Goal: Transaction & Acquisition: Purchase product/service

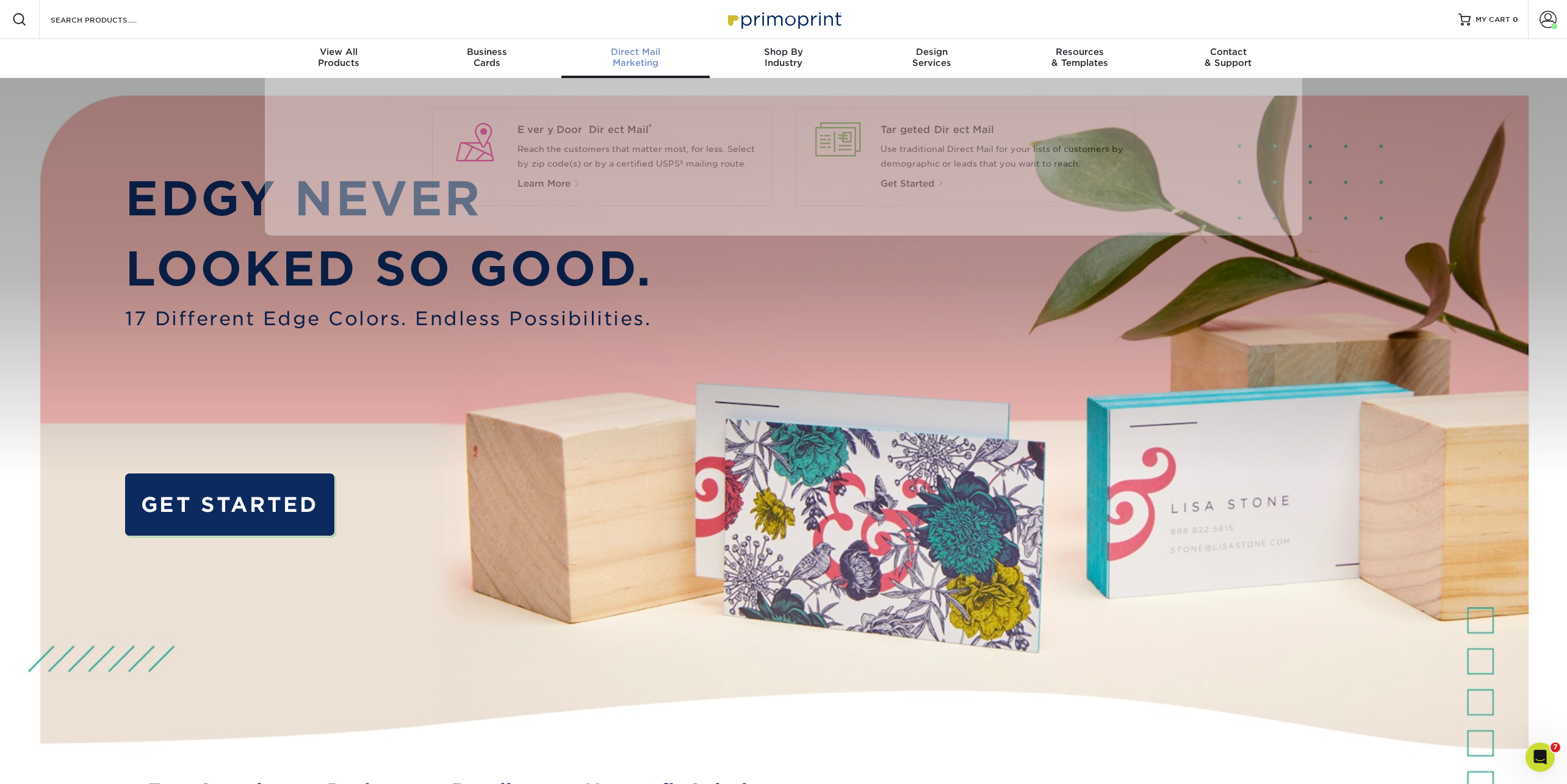
click at [661, 58] on div "Direct Mail Marketing" at bounding box center [635, 58] width 148 height 22
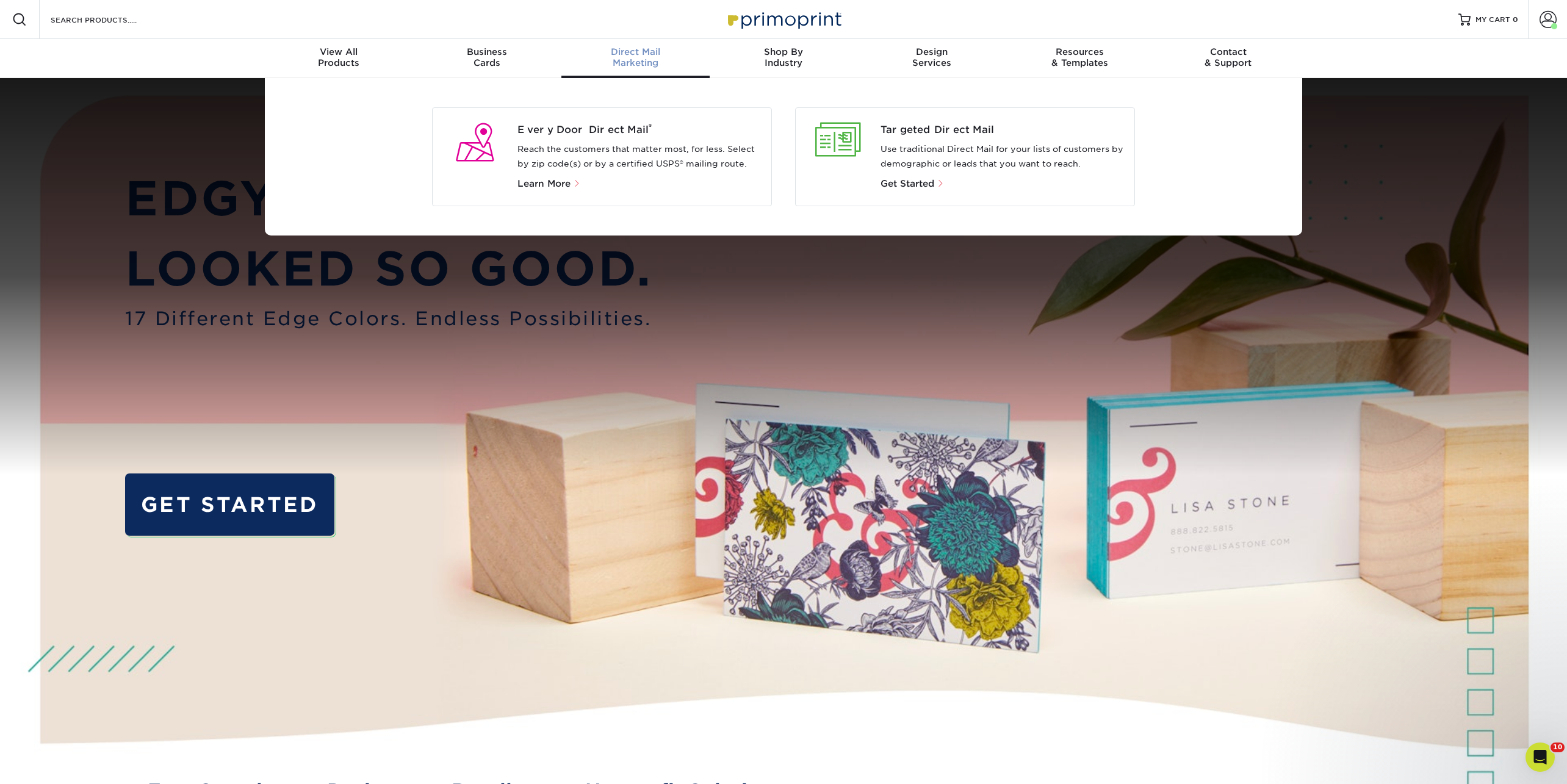
click at [590, 138] on div "Every Door Direct Mail ® Reach the customers that matter most, for less. Select…" at bounding box center [644, 156] width 254 height 68
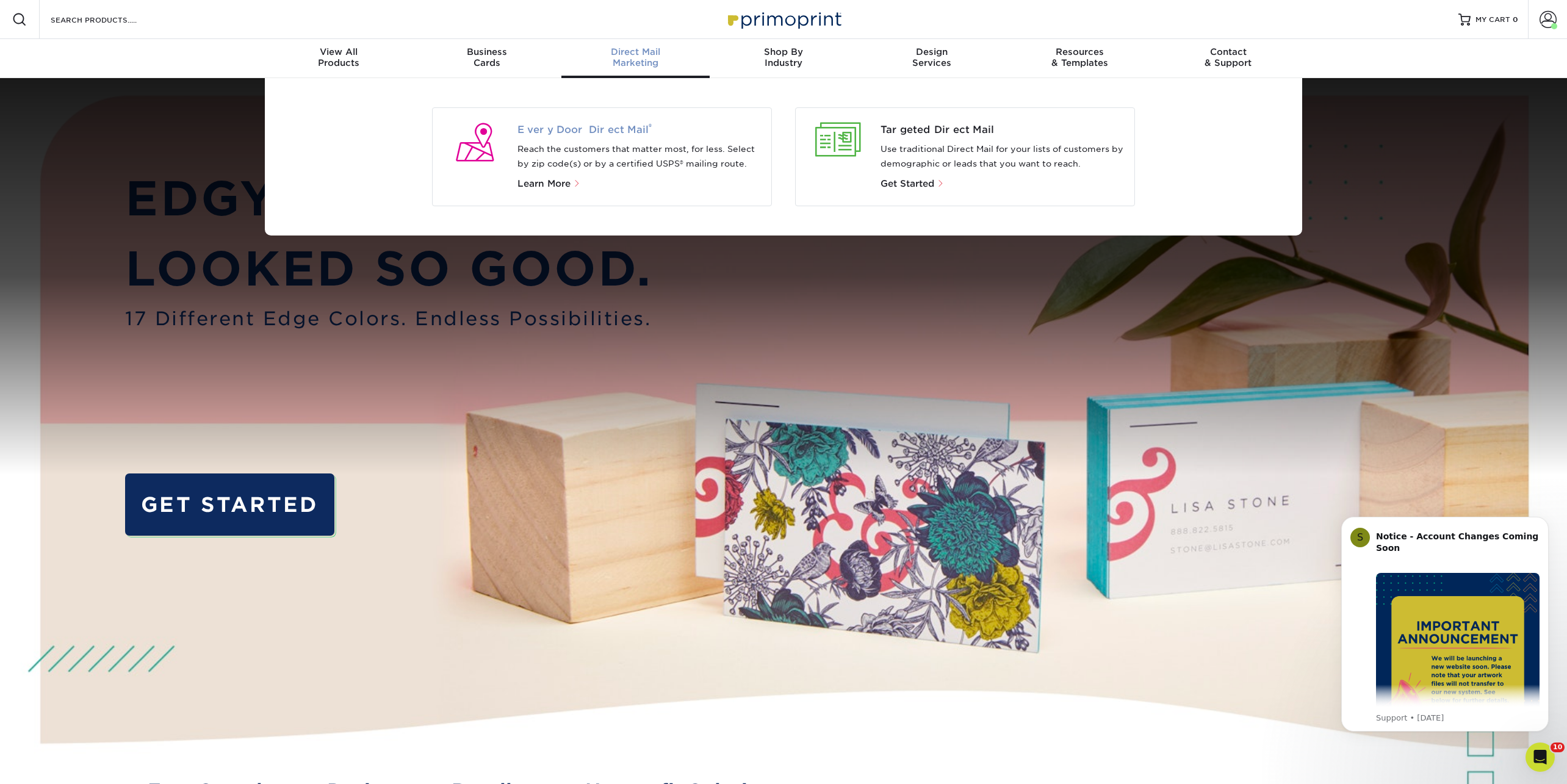
click at [586, 129] on span "Every Door Direct Mail ®" at bounding box center [640, 130] width 245 height 15
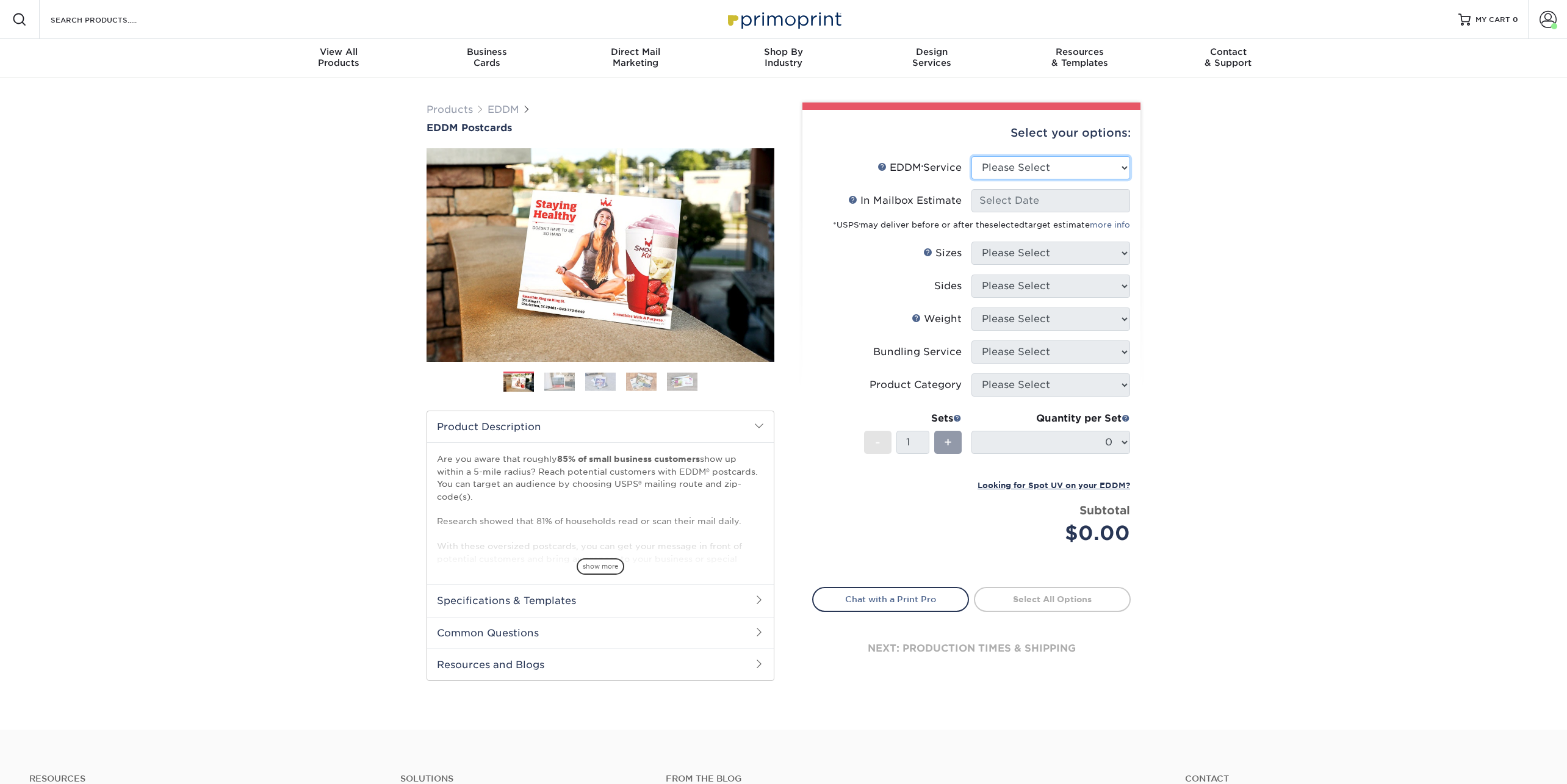
click at [1025, 157] on select "Please Select Full Service Print Only" at bounding box center [1051, 167] width 159 height 23
select select "full_service"
click at [971, 156] on select "Please Select Full Service Print Only" at bounding box center [1051, 167] width 159 height 23
select select "-1"
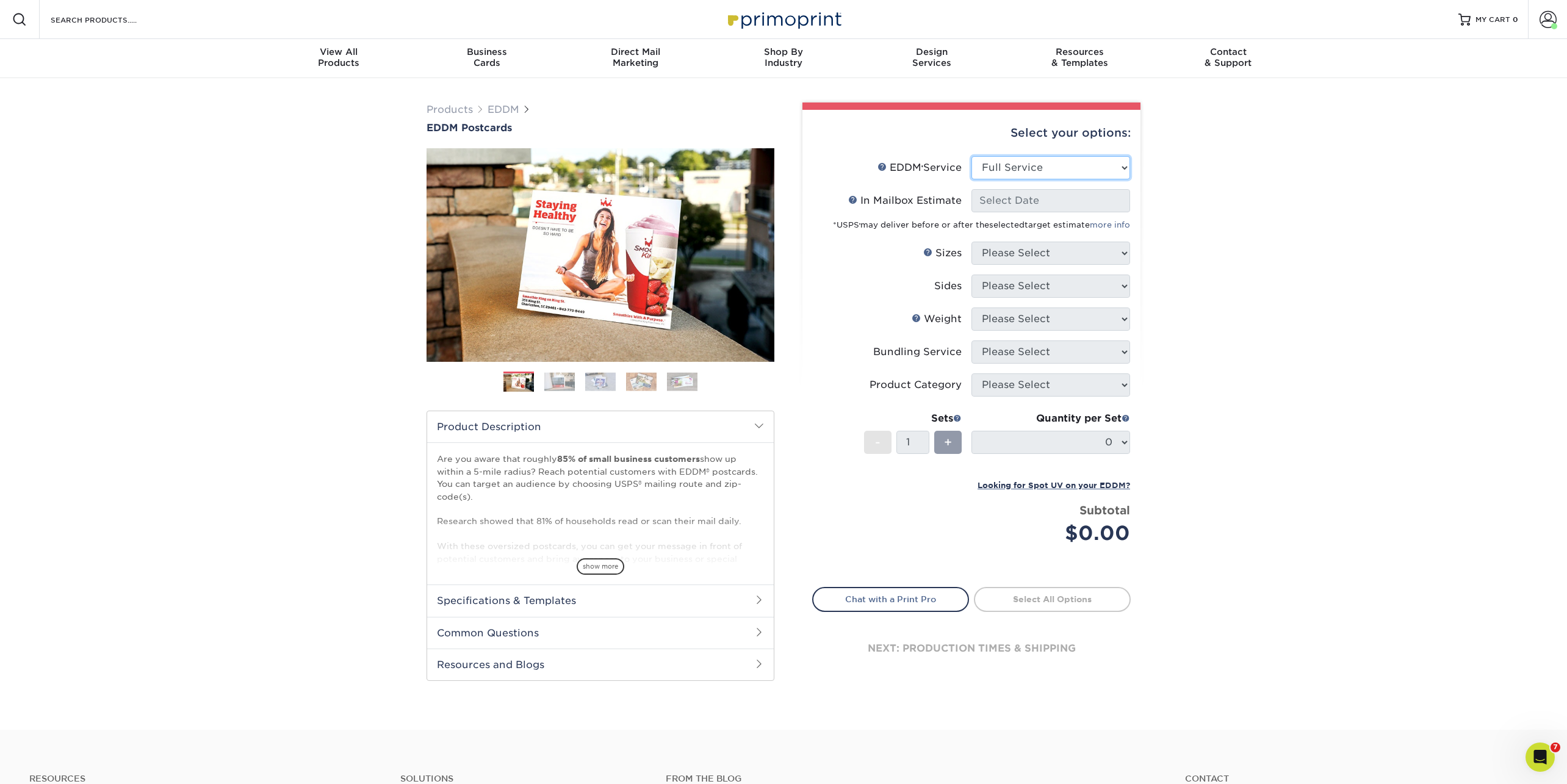
select select "-1"
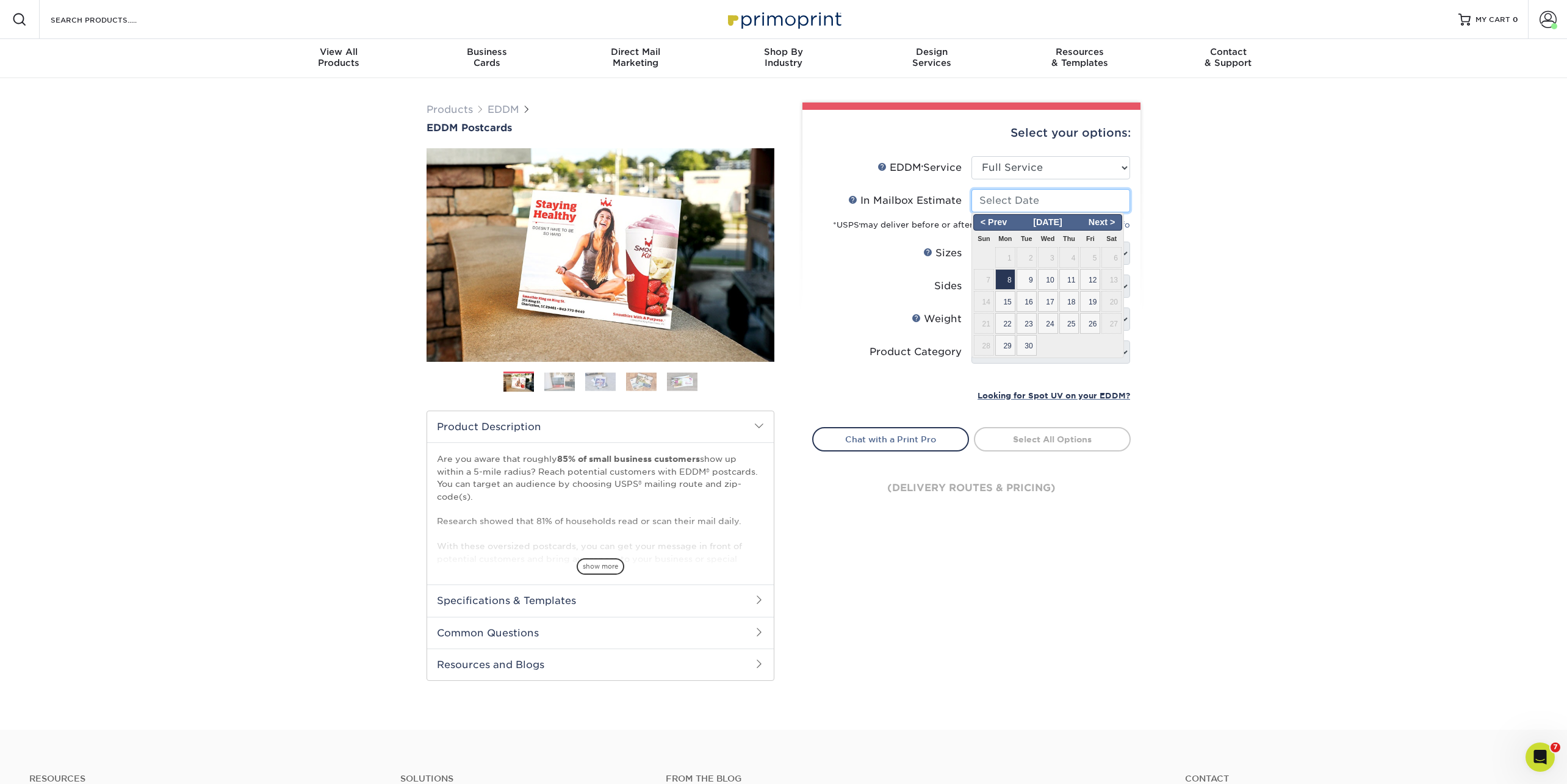
click at [1009, 202] on input "In Mailbox Estimate Help In Mailbox Estimate" at bounding box center [1051, 201] width 159 height 23
click at [1008, 301] on span "15" at bounding box center [1006, 301] width 21 height 21
type input "2025-09-15"
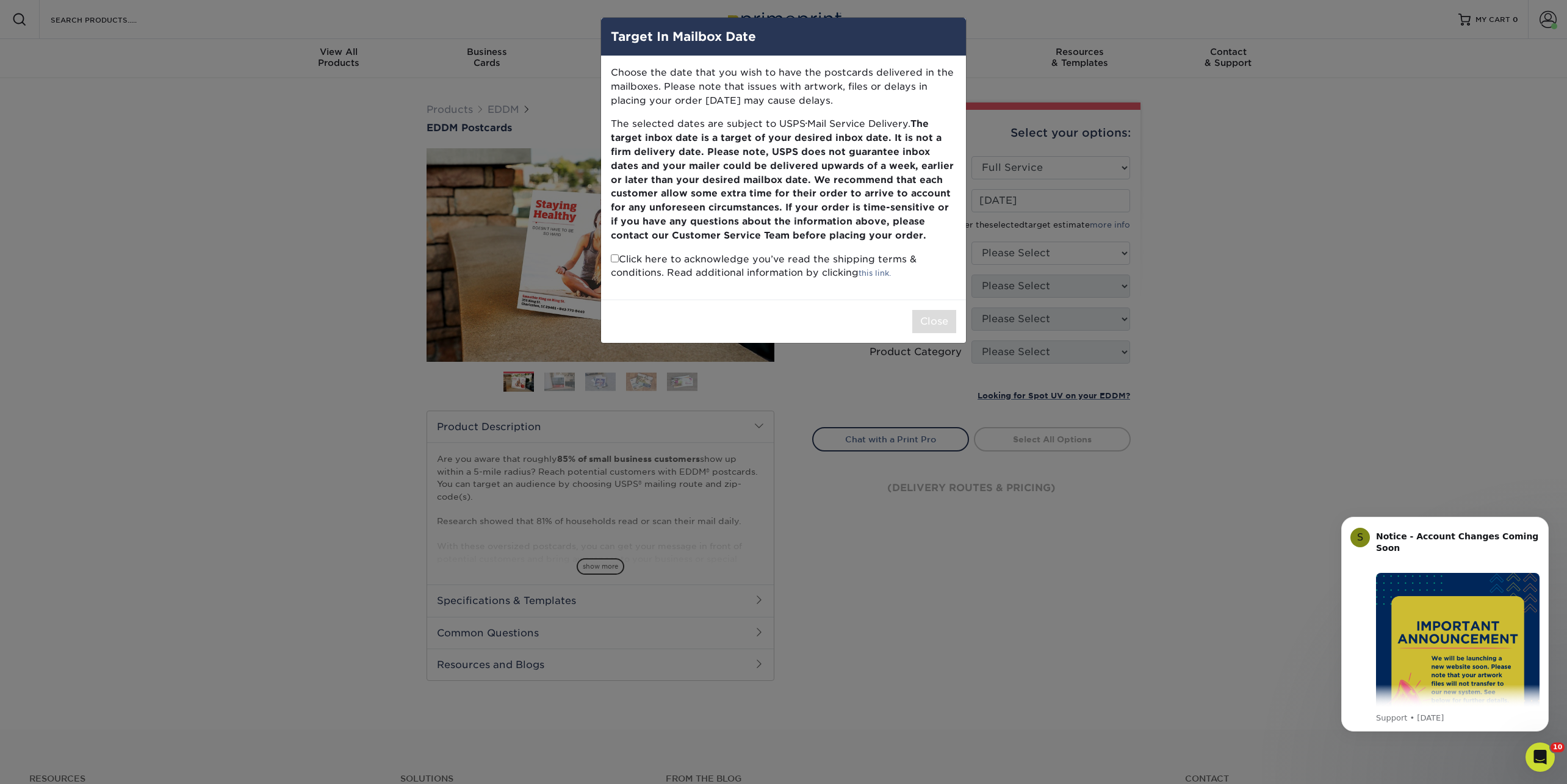
click at [615, 260] on input "checkbox" at bounding box center [614, 258] width 7 height 7
checkbox input "true"
click at [942, 325] on button "Close" at bounding box center [934, 321] width 44 height 23
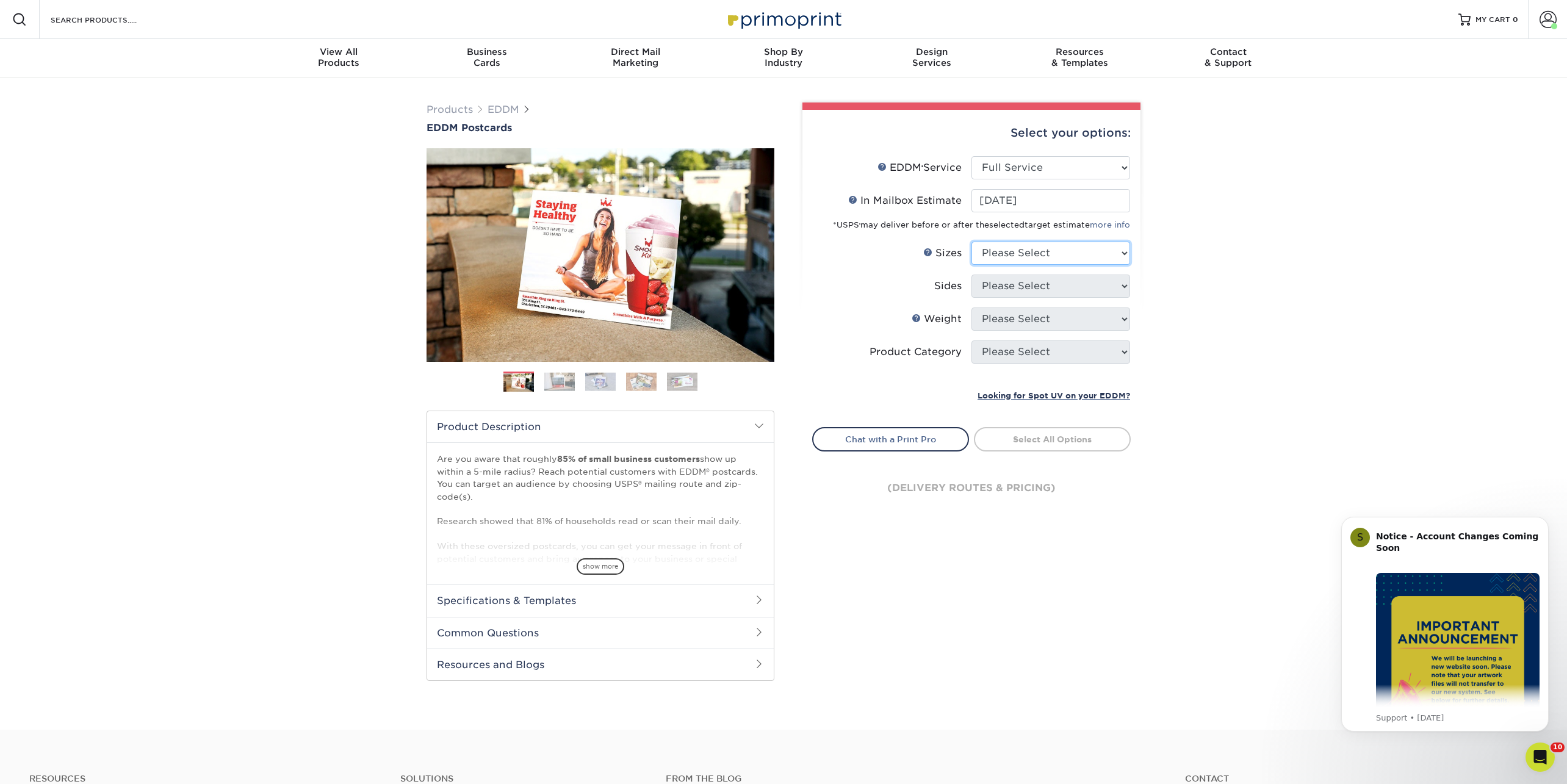
click at [1049, 256] on select "Please Select 4.5" x 12" 6" x 12" 6.5" x 8" 6.5" x 9" 6.5" x 12" 7" x 8.5" 8" x…" at bounding box center [1051, 253] width 159 height 23
select select "6.00x12.00"
click at [971, 242] on select "Please Select 4.5" x 12" 6" x 12" 6.5" x 8" 6.5" x 9" 6.5" x 12" 7" x 8.5" 8" x…" at bounding box center [1051, 253] width 159 height 23
click at [1004, 289] on select "Please Select Print Both Sides Print Front Only" at bounding box center [1051, 286] width 159 height 23
select select "13abbda7-1d64-4f25-8bb2-c179b224825d"
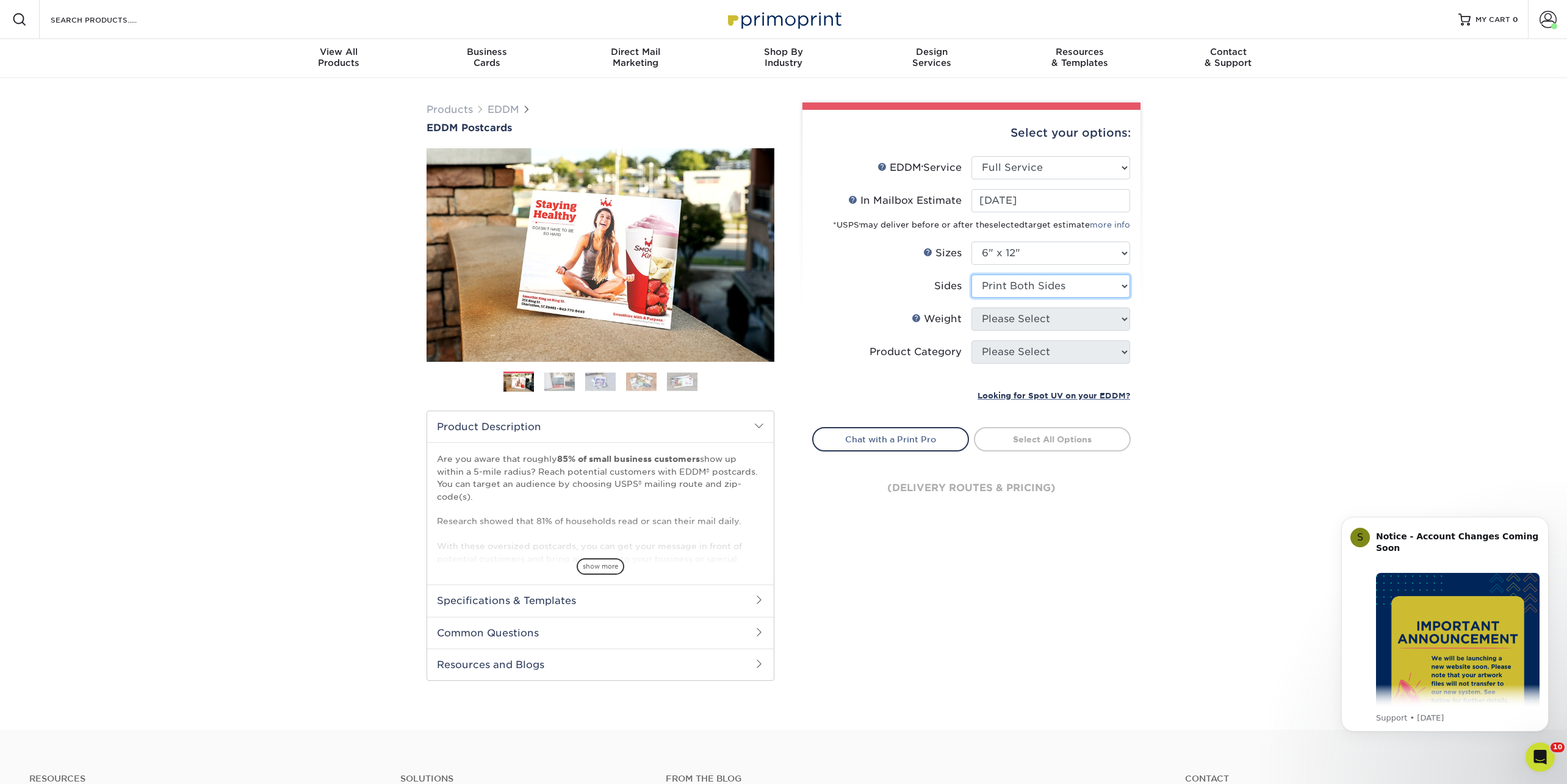
click at [971, 274] on select "Please Select Print Both Sides Print Front Only" at bounding box center [1051, 286] width 159 height 23
click at [1002, 323] on select "Please Select 14PT 16PT" at bounding box center [1051, 318] width 159 height 23
select select "14PT"
click at [971, 307] on select "Please Select 14PT 16PT" at bounding box center [1051, 318] width 159 height 23
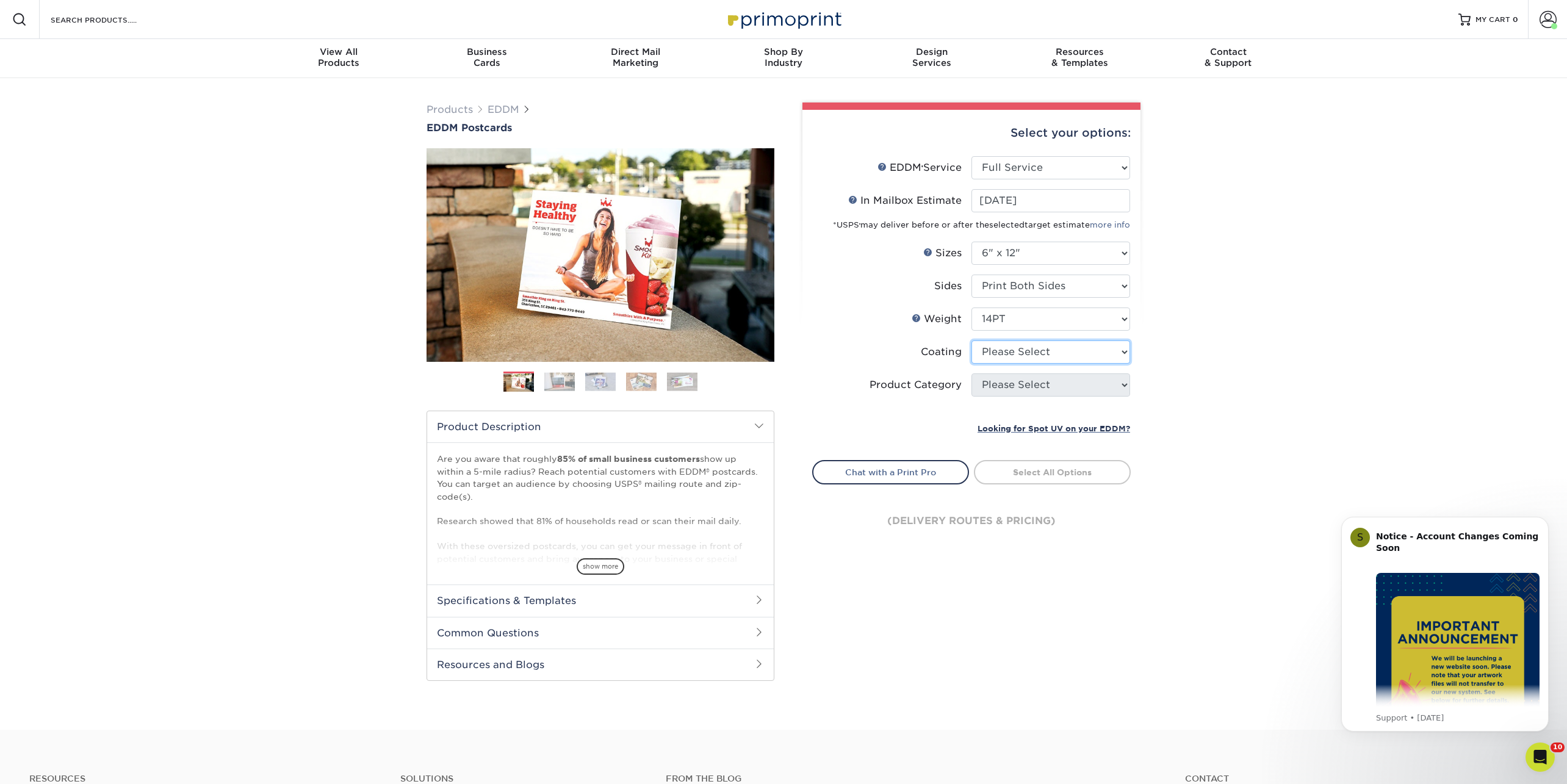
click at [1004, 353] on select at bounding box center [1051, 352] width 159 height 23
select select "121bb7b5-3b4d-429f-bd8d-bbf80e953313"
click at [971, 341] on select at bounding box center [1051, 352] width 159 height 23
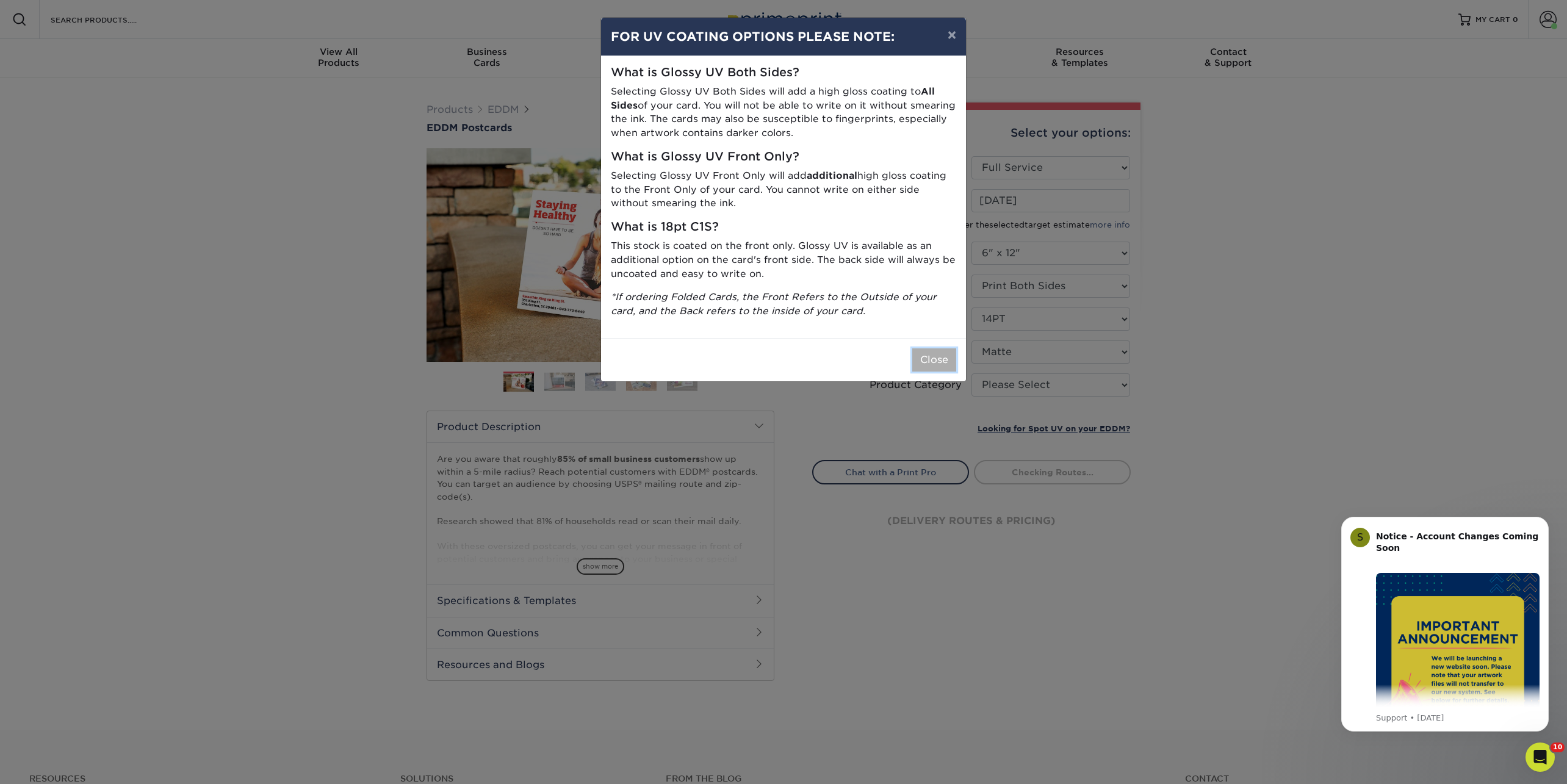
click at [936, 365] on button "Close" at bounding box center [934, 359] width 44 height 23
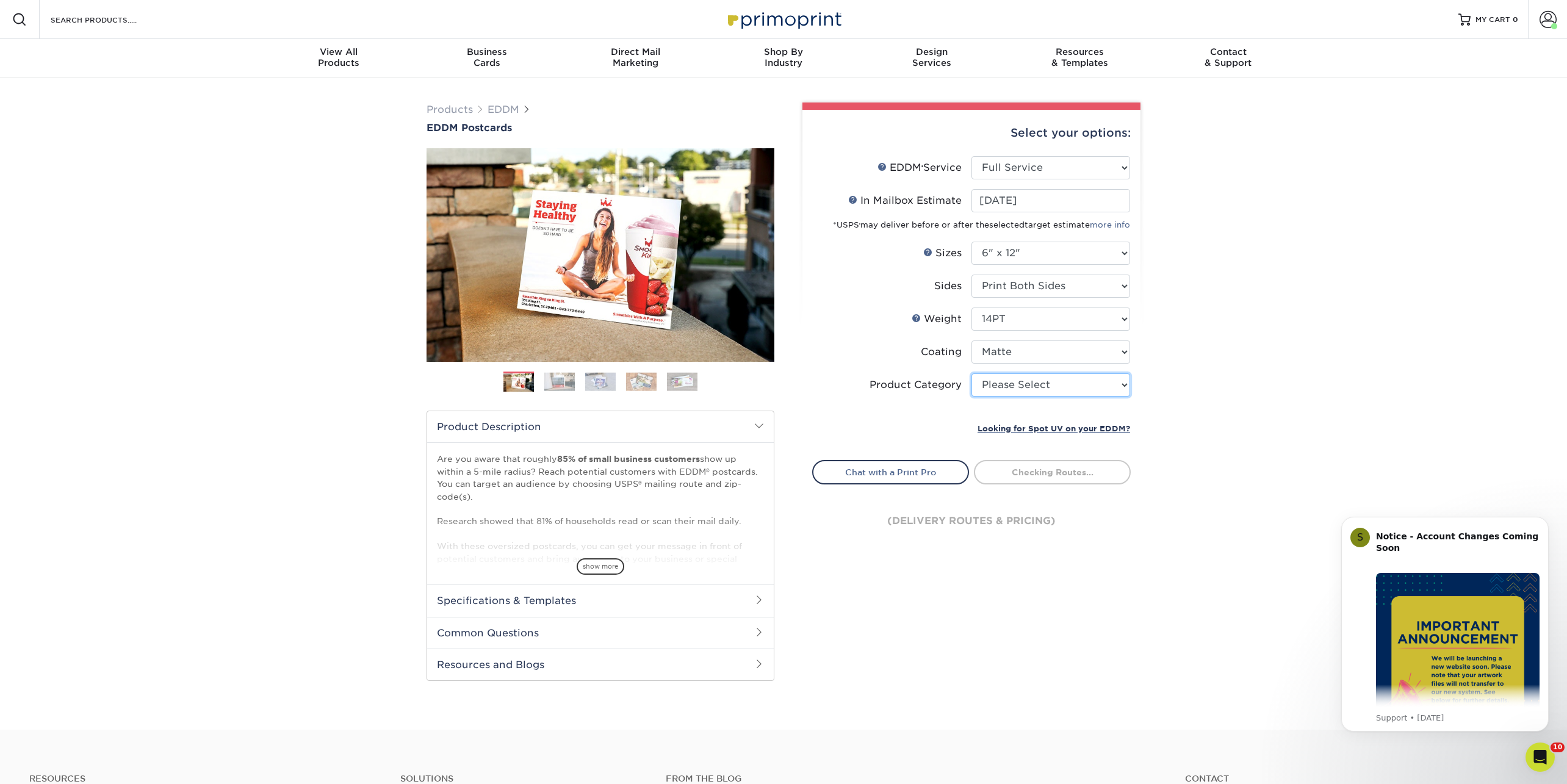
click at [1006, 385] on select "Please Select Postcards" at bounding box center [1051, 385] width 159 height 23
select select "9b7272e0-d6c8-4c3c-8e97-d3a1bcdab858"
click at [971, 373] on select "Please Select Postcards" at bounding box center [1051, 385] width 159 height 23
type input "b8a8d2fe-8e81-40bf-9f6c-f1054750fd0b"
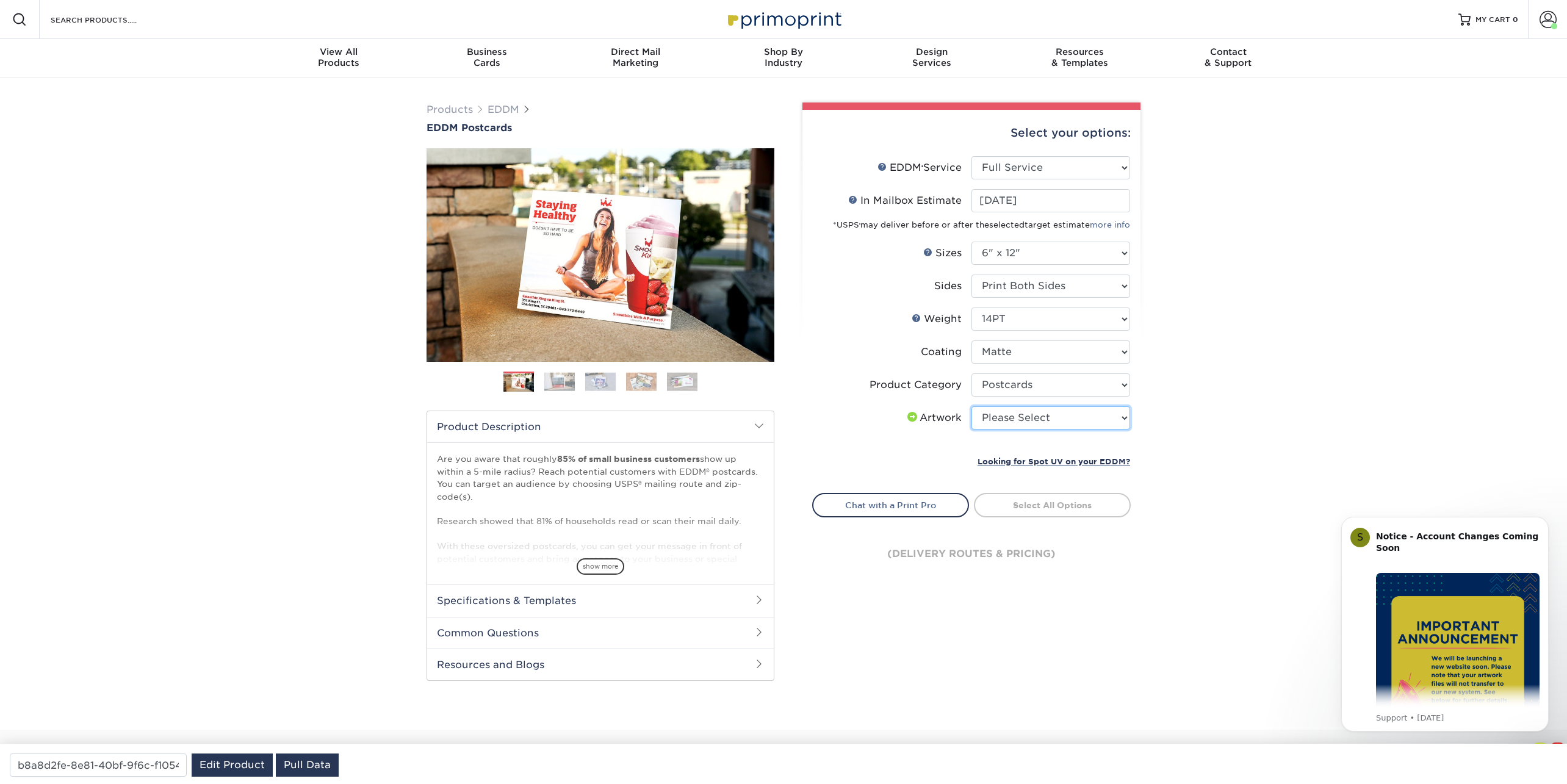
click at [1044, 416] on select "Please Select I will upload files I need a design - $150" at bounding box center [1051, 417] width 159 height 23
select select "upload"
click at [971, 406] on select "Please Select I will upload files I need a design - $150" at bounding box center [1051, 417] width 159 height 23
click at [1057, 508] on link "Select Routes" at bounding box center [1052, 504] width 157 height 22
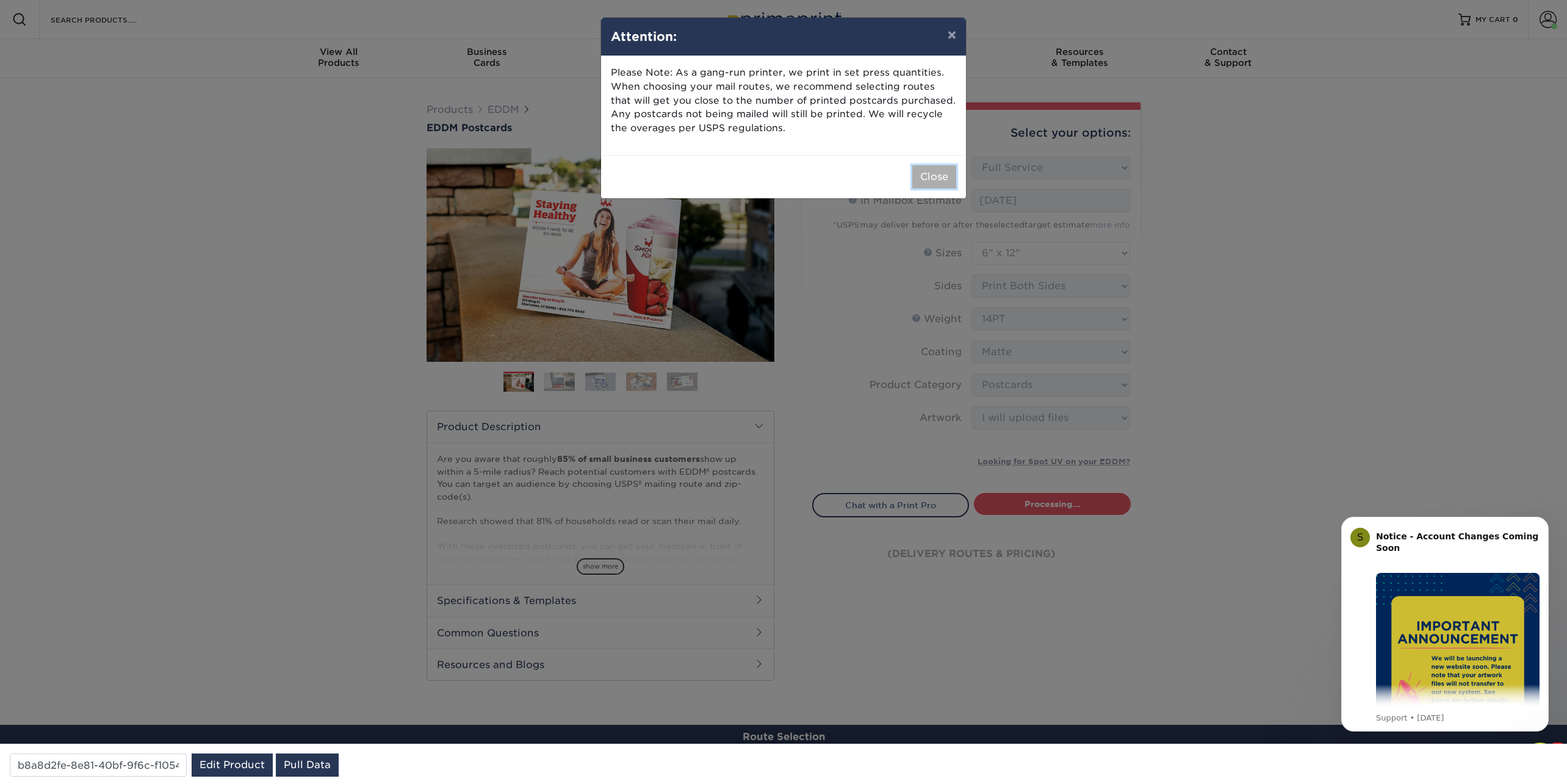
click at [942, 173] on button "Close" at bounding box center [934, 176] width 44 height 23
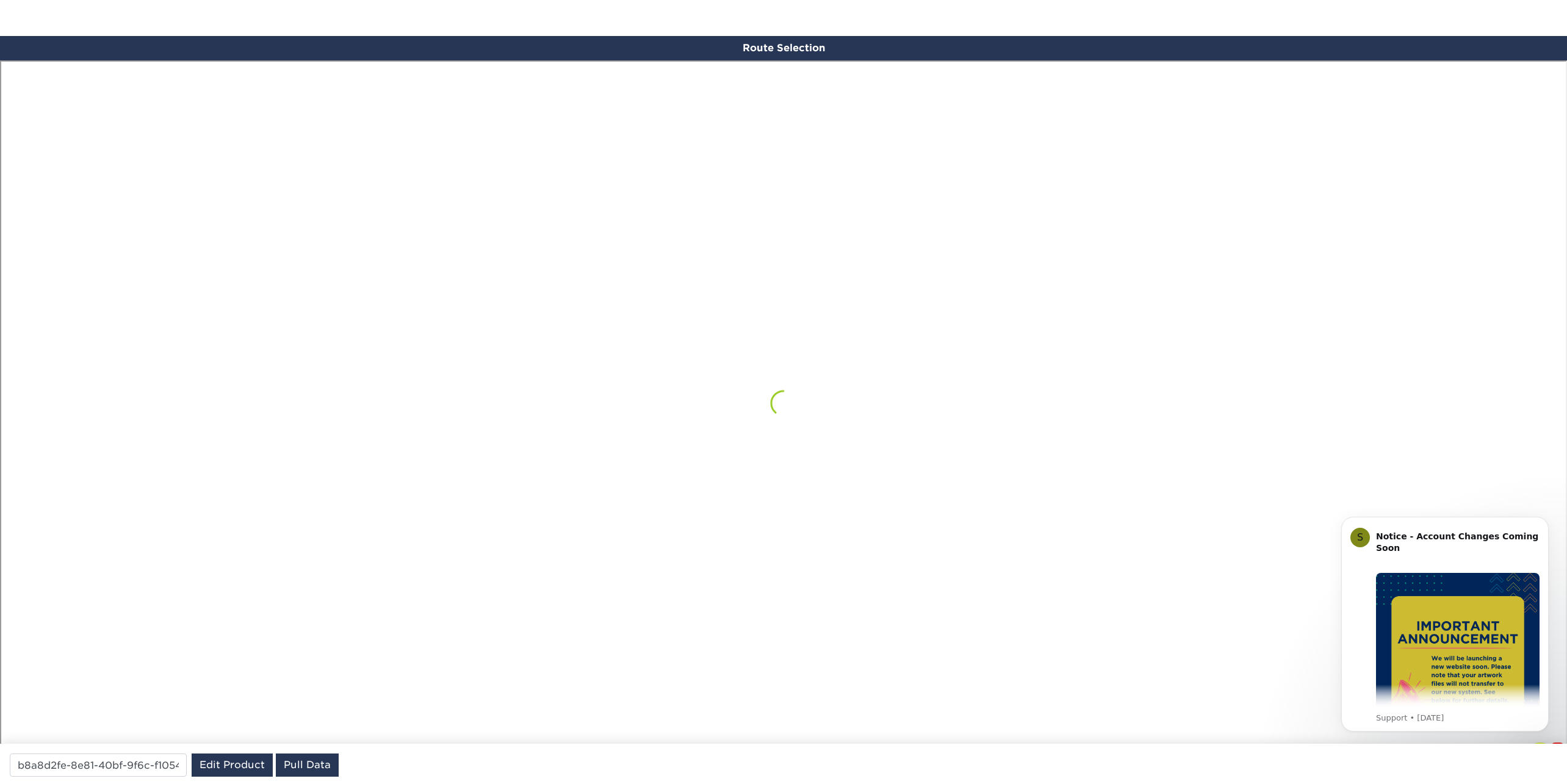
scroll to position [710, 0]
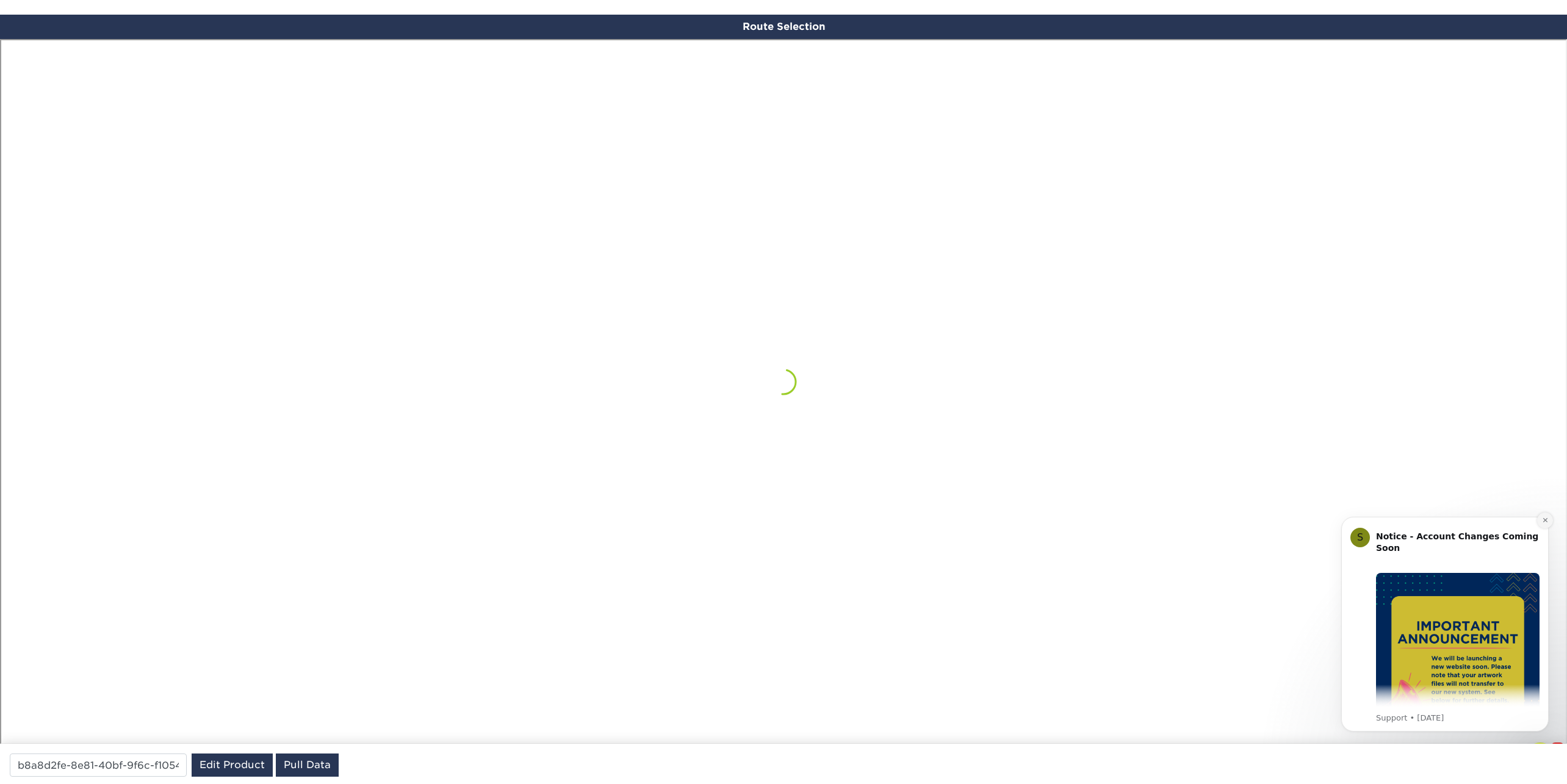
click at [1546, 522] on icon "Dismiss notification" at bounding box center [1545, 519] width 7 height 7
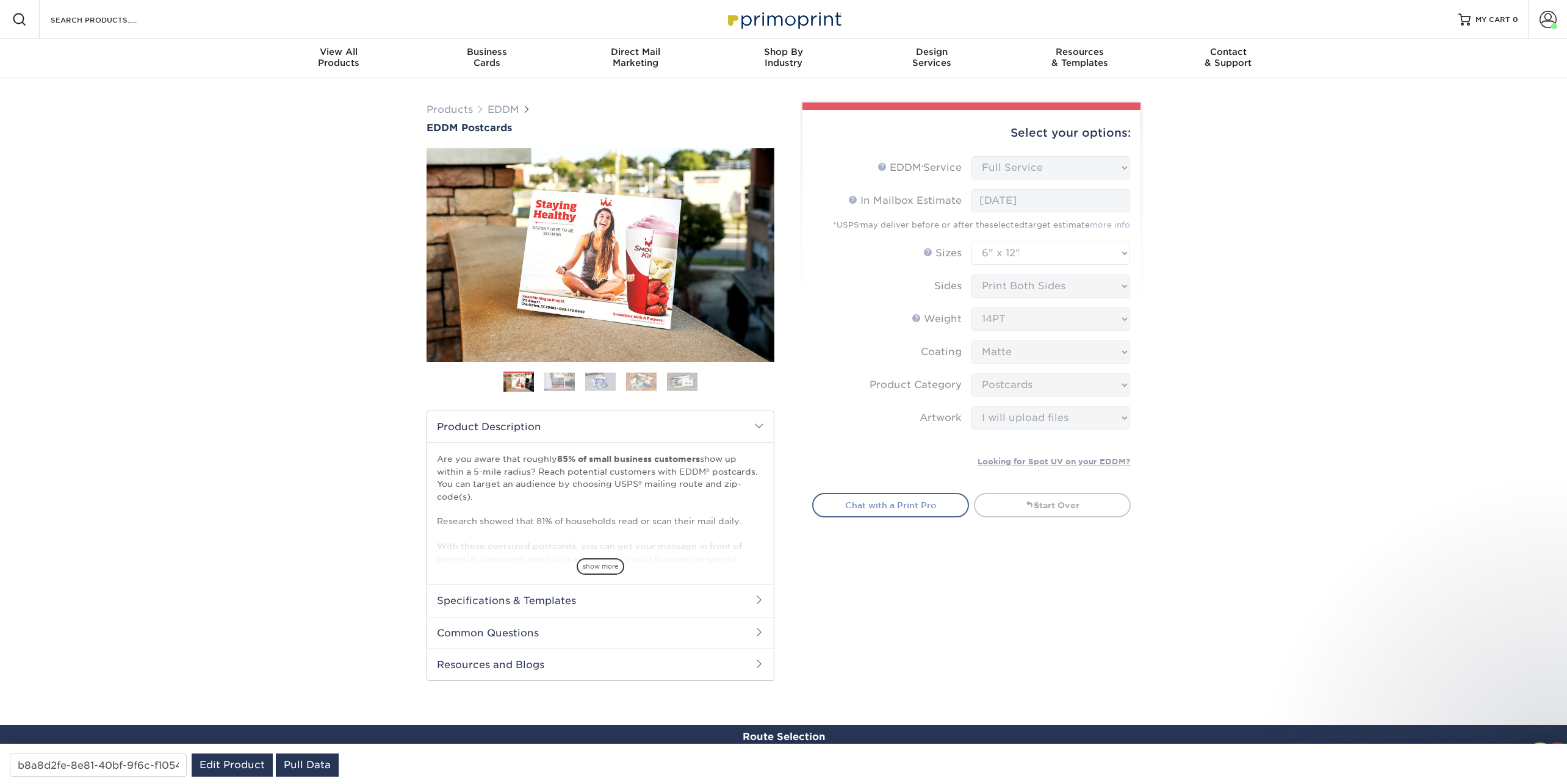
scroll to position [14, 0]
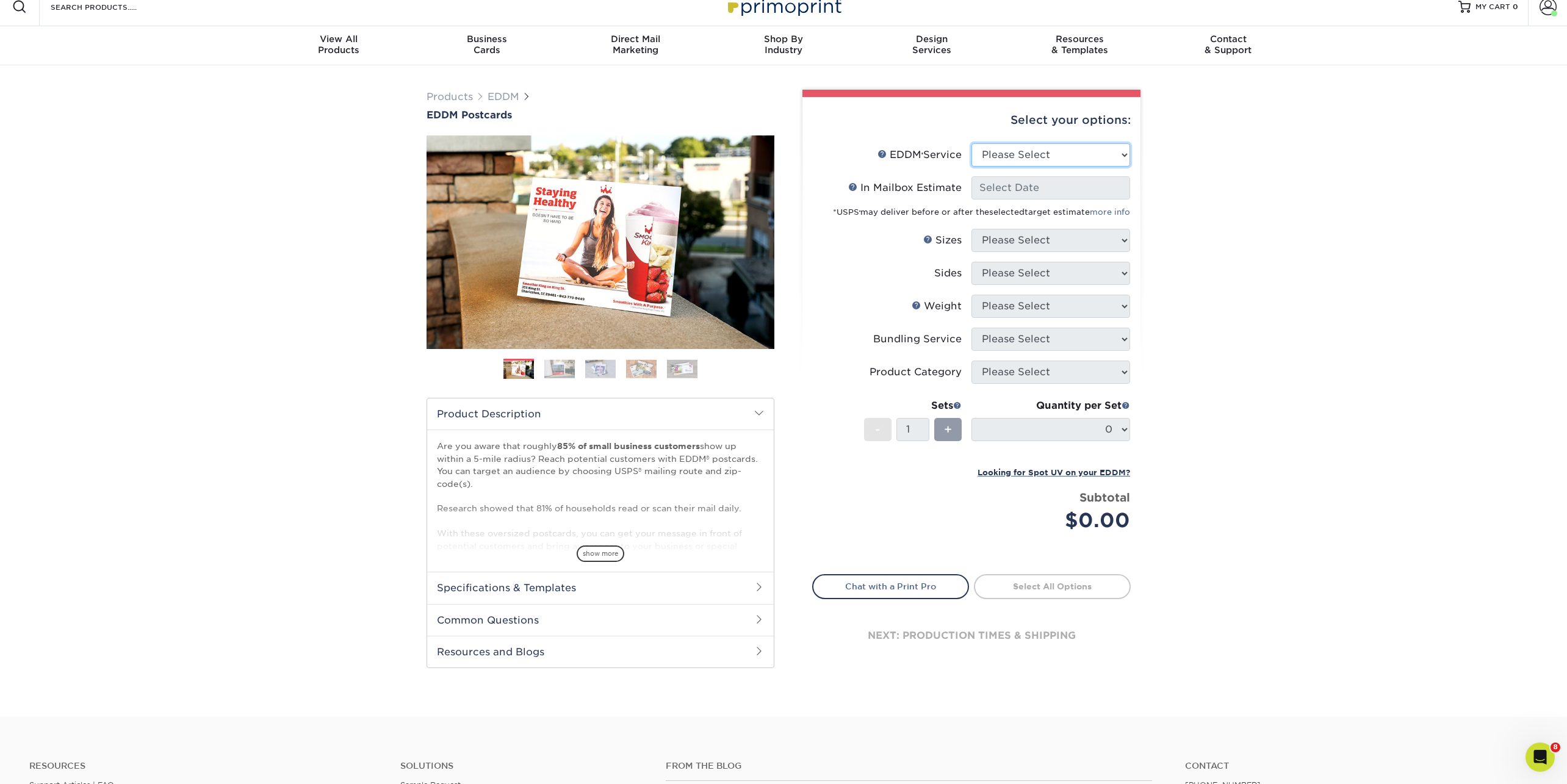
click at [1059, 152] on select "Please Select Full Service Print Only" at bounding box center [1051, 155] width 159 height 23
select select "full_service"
click at [971, 144] on select "Please Select Full Service Print Only" at bounding box center [1051, 155] width 159 height 23
select select "-1"
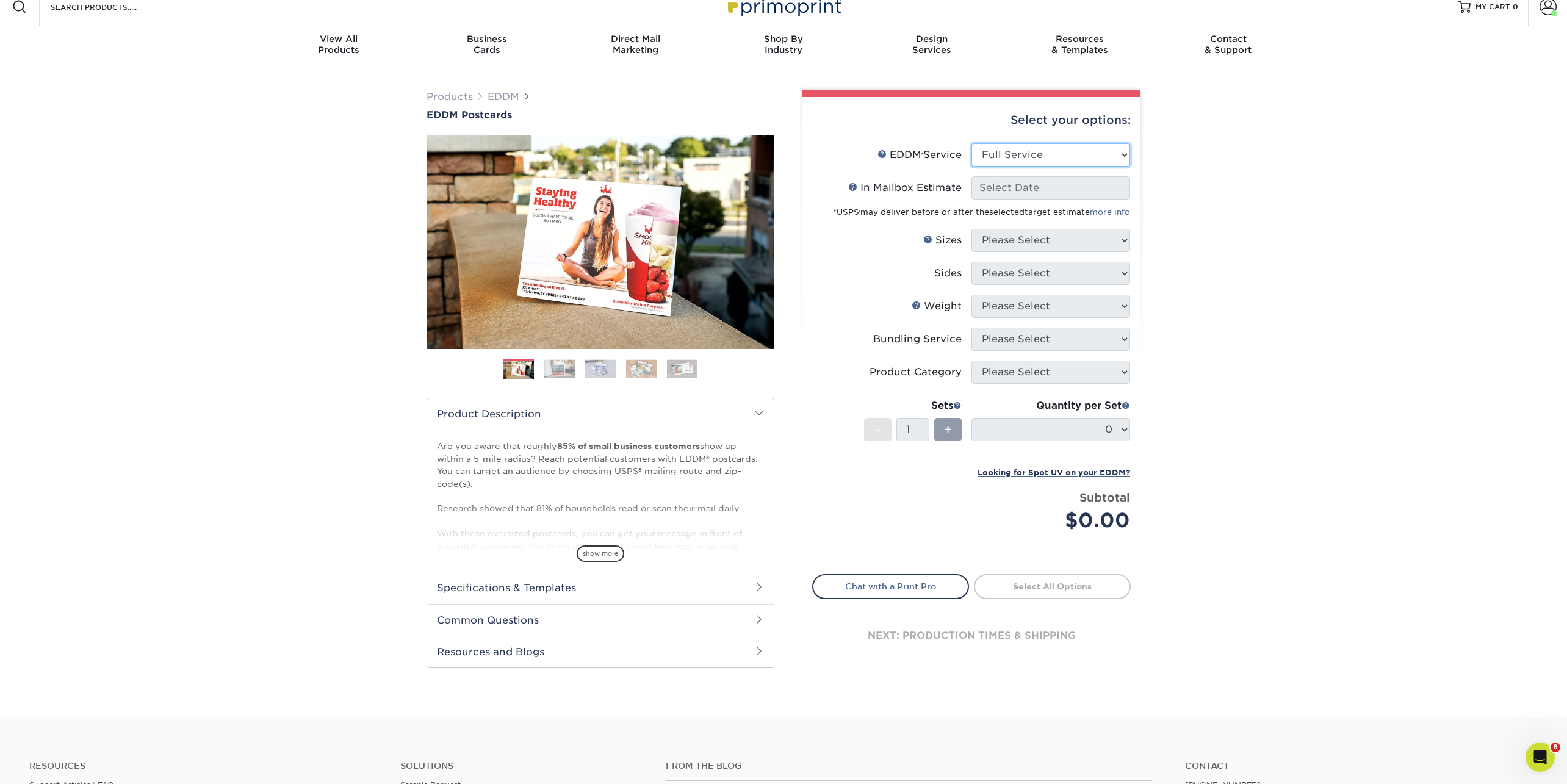
select select "-1"
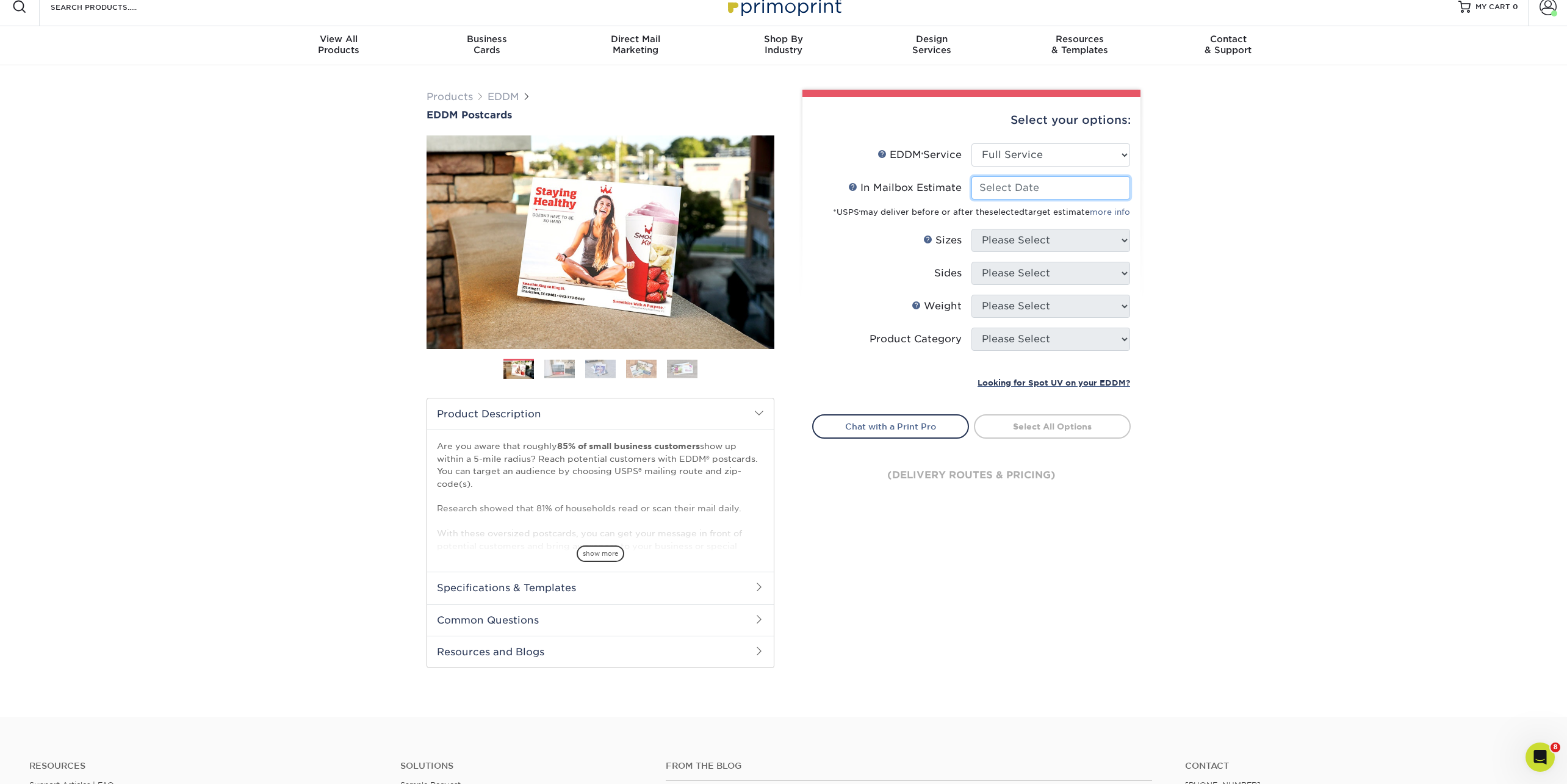
click at [1002, 188] on input "In Mailbox Estimate Help In Mailbox Estimate" at bounding box center [1051, 188] width 159 height 23
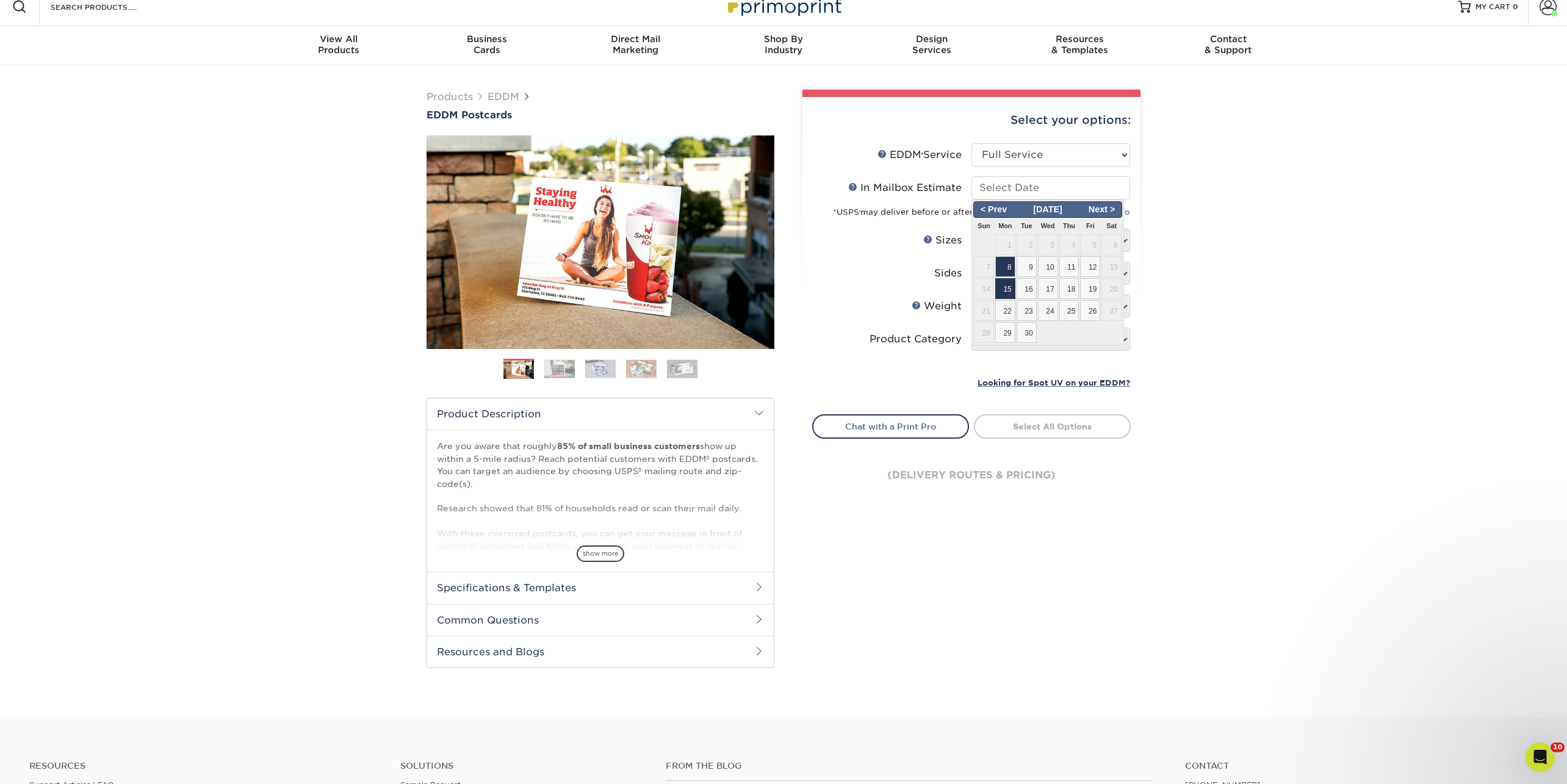
click at [1013, 287] on span "15" at bounding box center [1006, 288] width 21 height 21
type input "[DATE]"
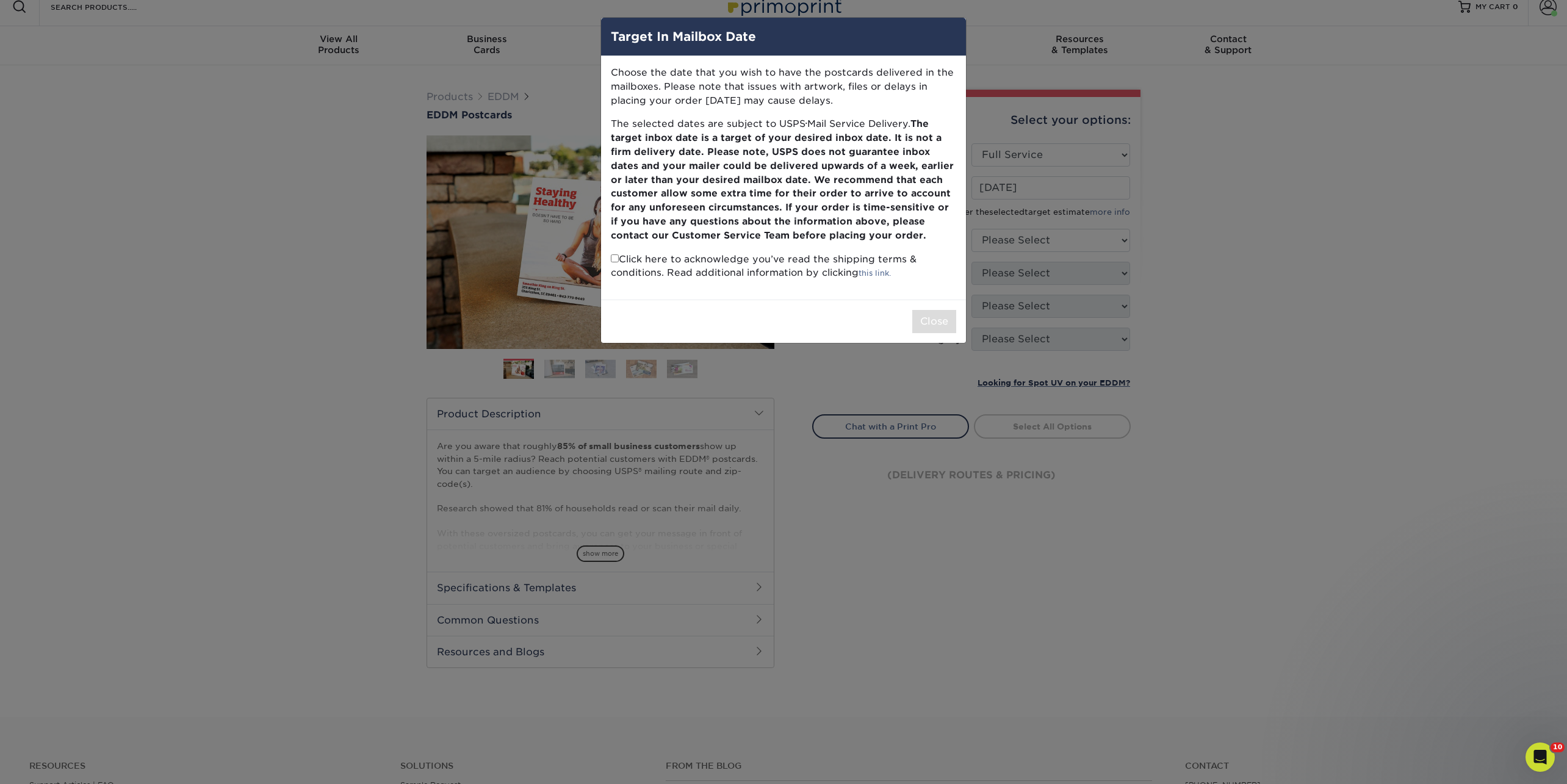
click at [616, 265] on p "Click here to acknowledge you’ve read the shipping terms & conditions. Read add…" at bounding box center [784, 266] width 346 height 28
click at [615, 256] on input "checkbox" at bounding box center [614, 258] width 7 height 7
checkbox input "true"
click at [934, 315] on button "Close" at bounding box center [934, 321] width 44 height 23
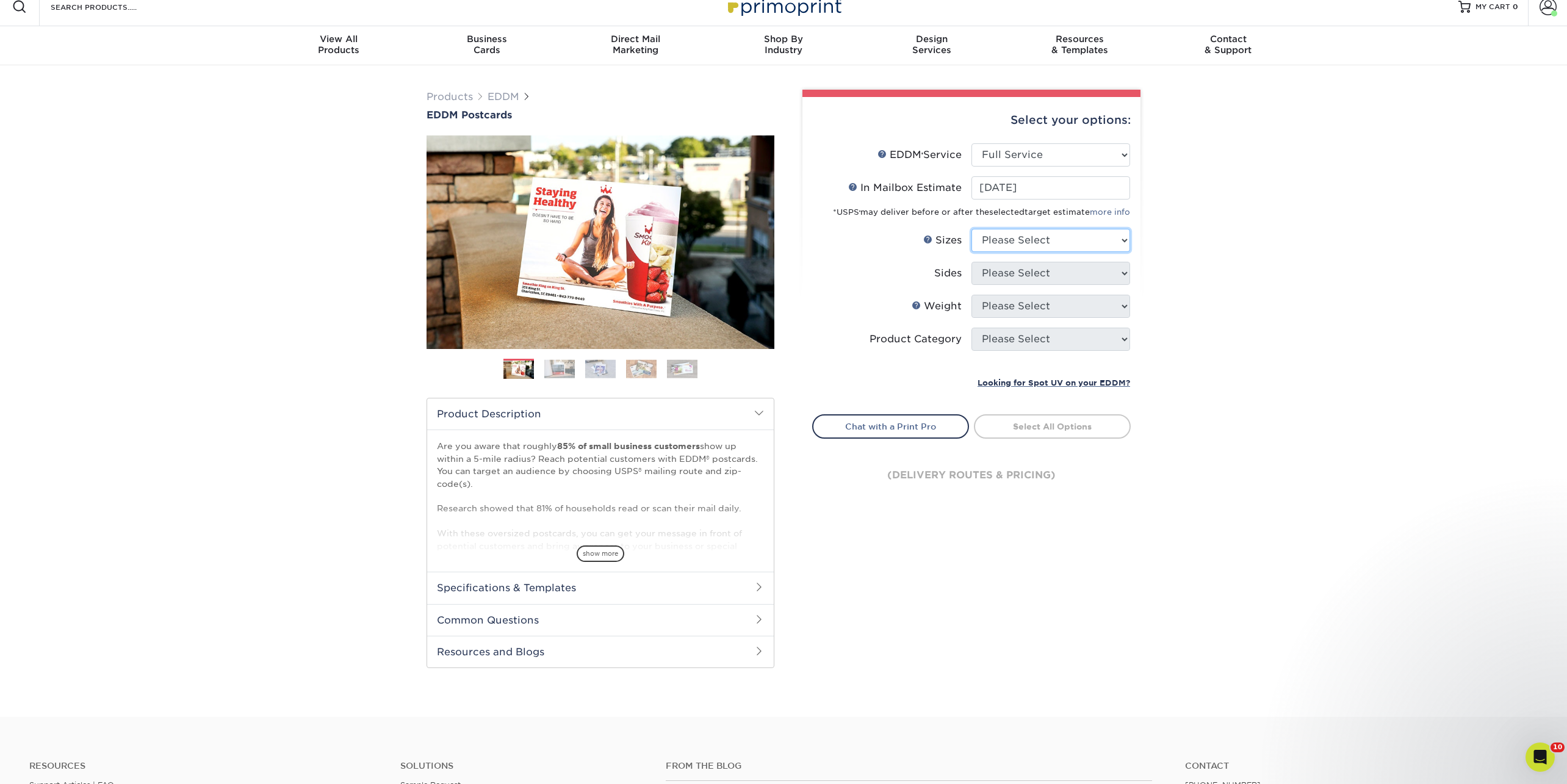
click at [1016, 237] on select "Please Select 4.5" x 12" 6" x 12" 6.5" x 8" 6.5" x 9" 6.5" x 12" 7" x 8.5" 8" x…" at bounding box center [1051, 240] width 159 height 23
select select "6.50x9.00"
click at [971, 229] on select "Please Select 4.5" x 12" 6" x 12" 6.5" x 8" 6.5" x 9" 6.5" x 12" 7" x 8.5" 8" x…" at bounding box center [1051, 240] width 159 height 23
click at [1006, 273] on select "Please Select Print Both Sides Print Front Only" at bounding box center [1051, 273] width 159 height 23
select select "13abbda7-1d64-4f25-8bb2-c179b224825d"
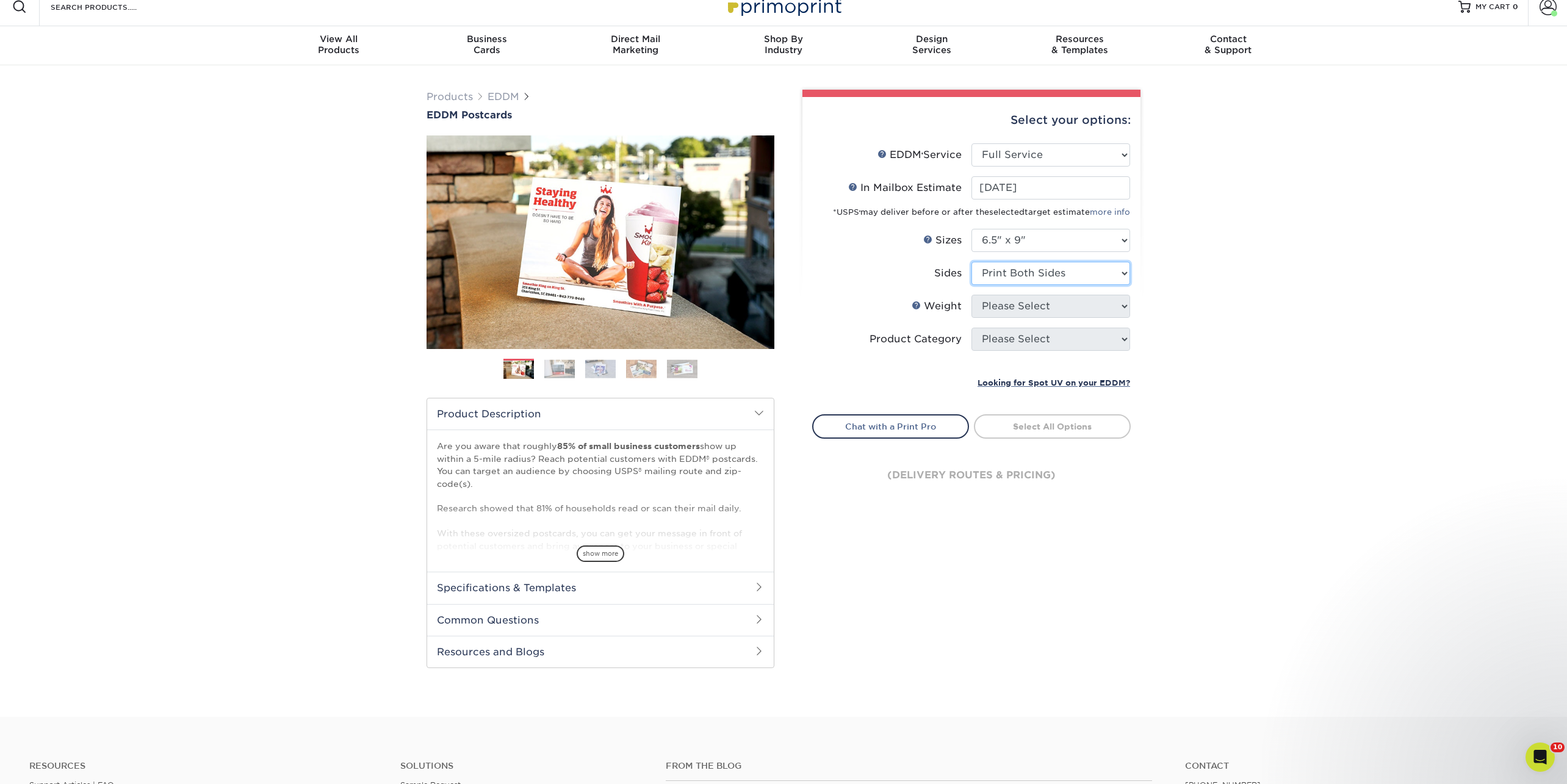
click at [971, 261] on select "Please Select Print Both Sides Print Front Only" at bounding box center [1051, 273] width 159 height 23
click at [1001, 309] on select "Please Select 16PT 14PT" at bounding box center [1051, 306] width 159 height 23
select select "16PT"
click at [971, 295] on select "Please Select 16PT 14PT" at bounding box center [1051, 306] width 159 height 23
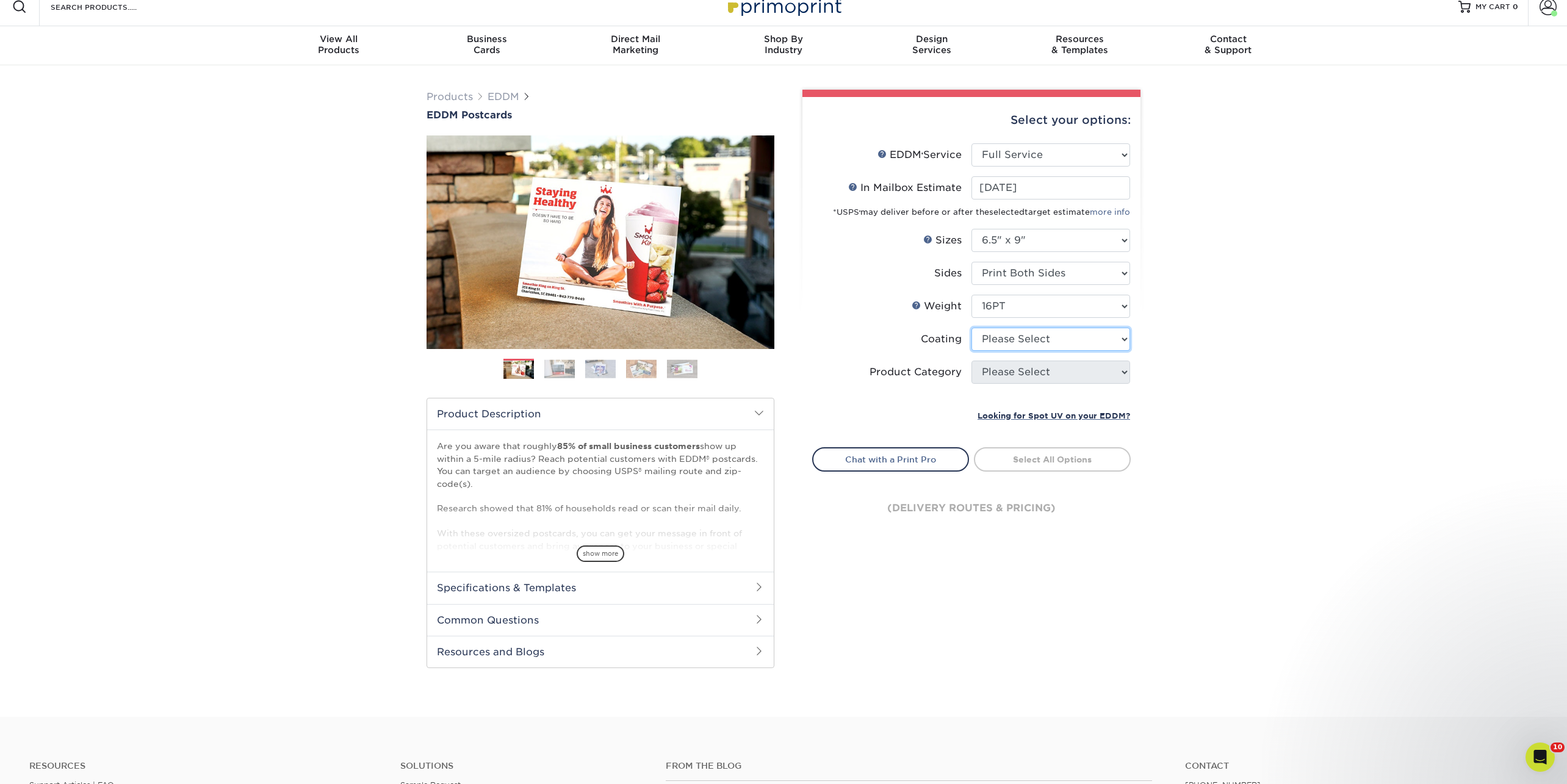
click at [1007, 338] on select at bounding box center [1051, 339] width 159 height 23
select select "121bb7b5-3b4d-429f-bd8d-bbf80e953313"
click at [971, 328] on select at bounding box center [1051, 339] width 159 height 23
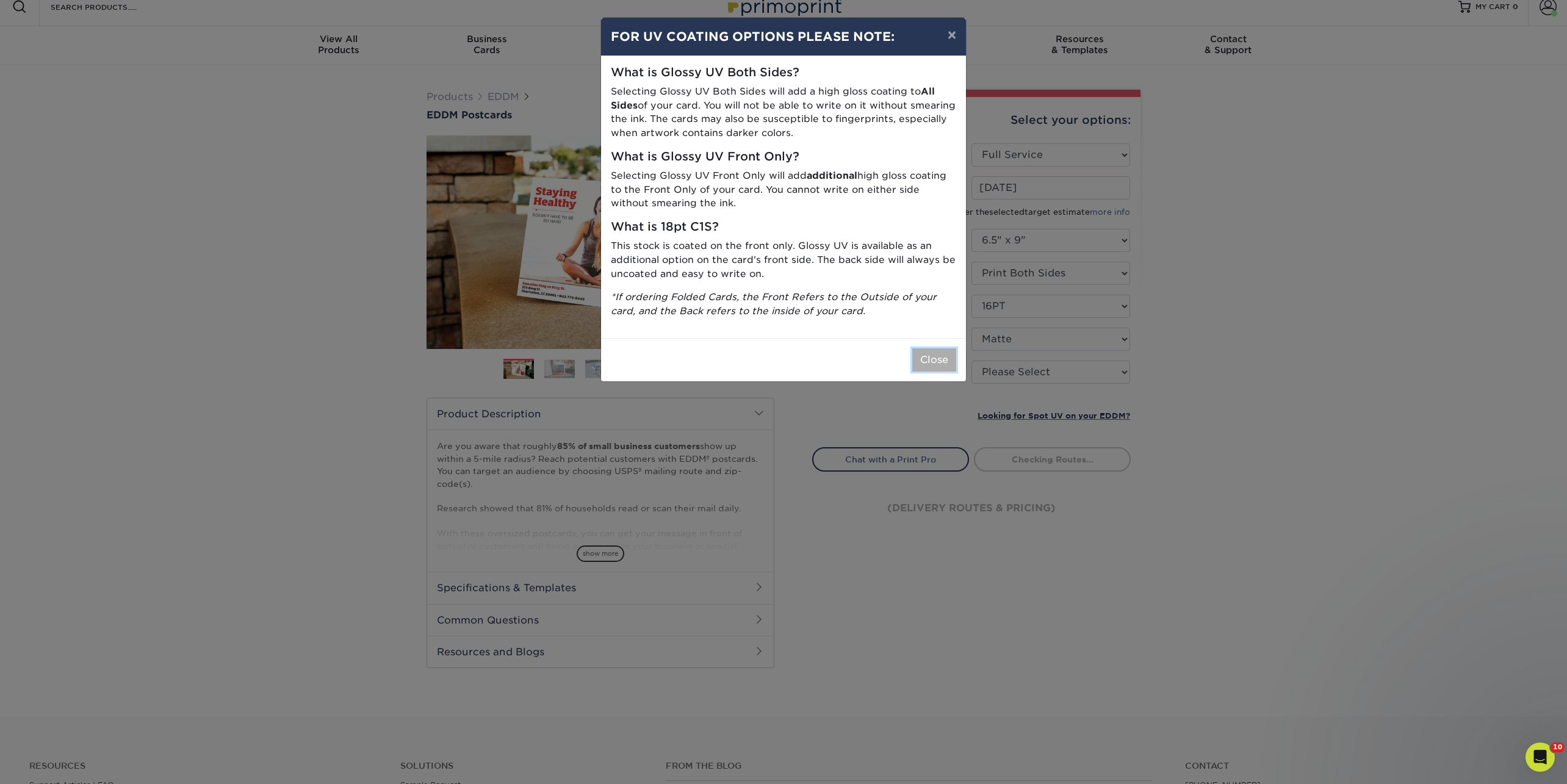
click at [948, 355] on button "Close" at bounding box center [934, 359] width 44 height 23
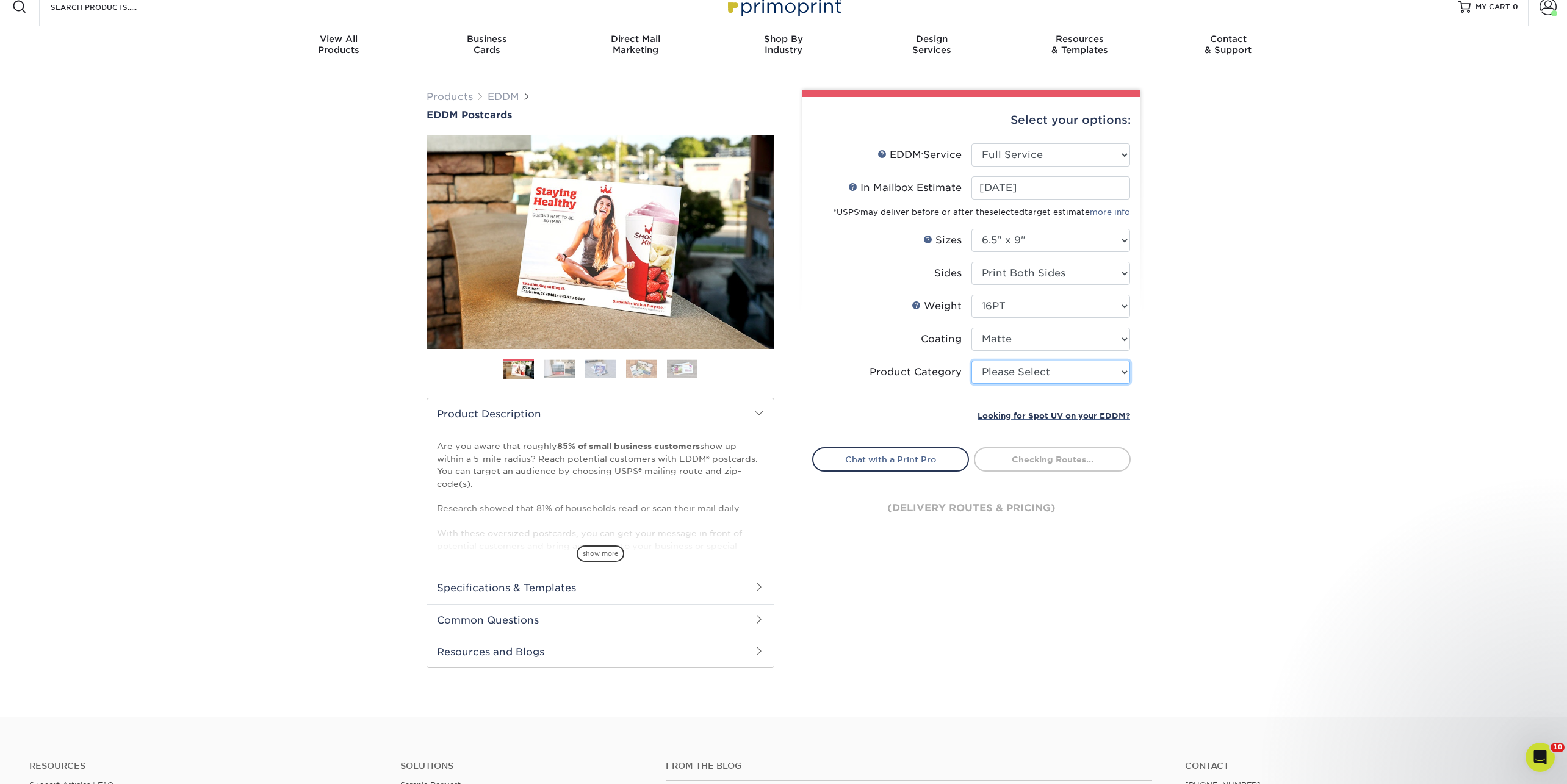
click at [1030, 373] on select "Please Select Postcards" at bounding box center [1051, 371] width 159 height 23
select select "9b7272e0-d6c8-4c3c-8e97-d3a1bcdab858"
click at [971, 360] on select "Please Select Postcards" at bounding box center [1051, 371] width 159 height 23
type input "068a46d4-2644-4486-8c82-a70c80f28de9"
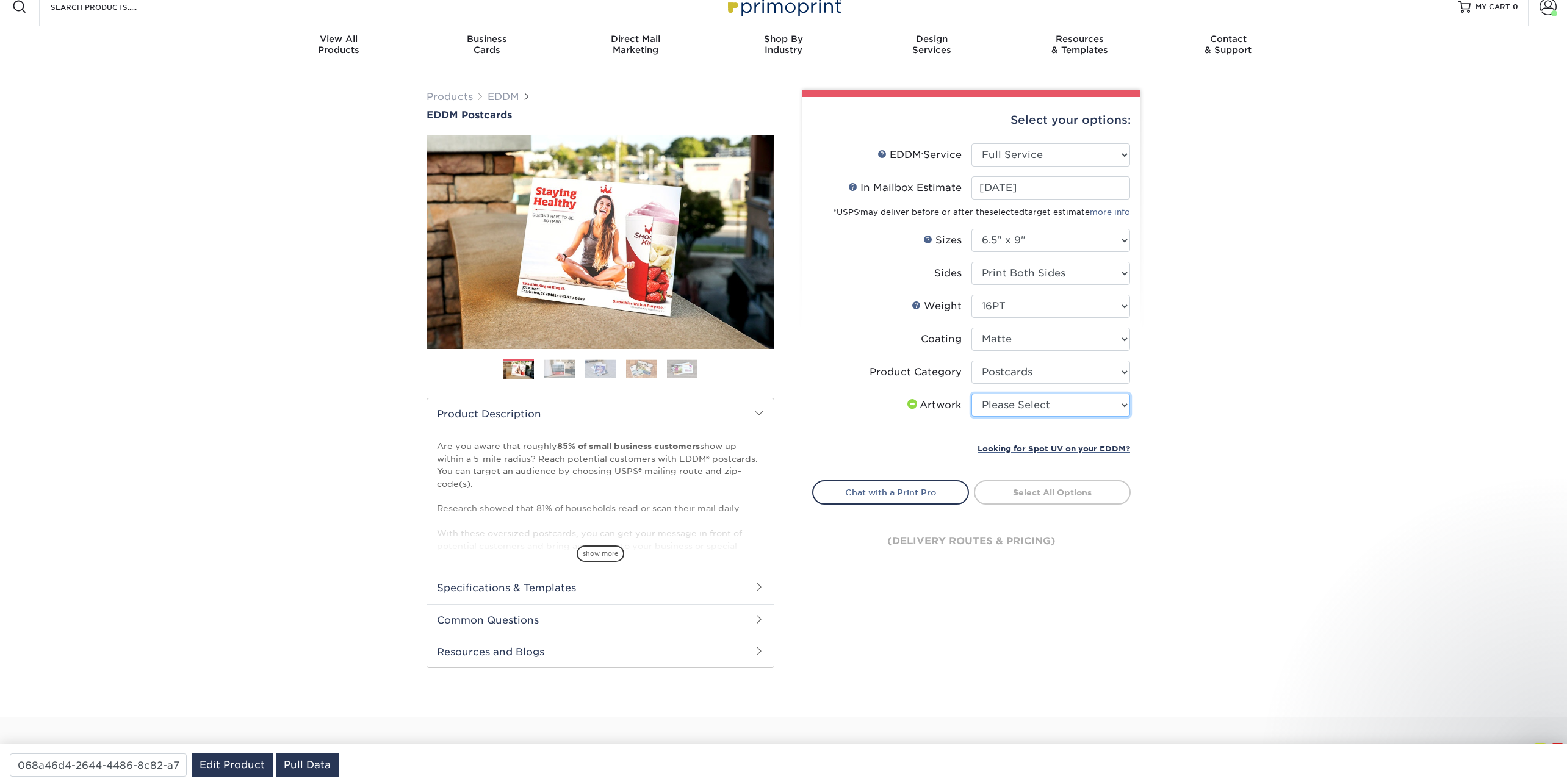
click at [1018, 399] on select "Please Select I will upload files I need a design - $150" at bounding box center [1051, 404] width 159 height 23
select select "upload"
click at [971, 393] on select "Please Select I will upload files I need a design - $150" at bounding box center [1051, 404] width 159 height 23
click at [1047, 493] on link "Select Routes" at bounding box center [1052, 491] width 157 height 22
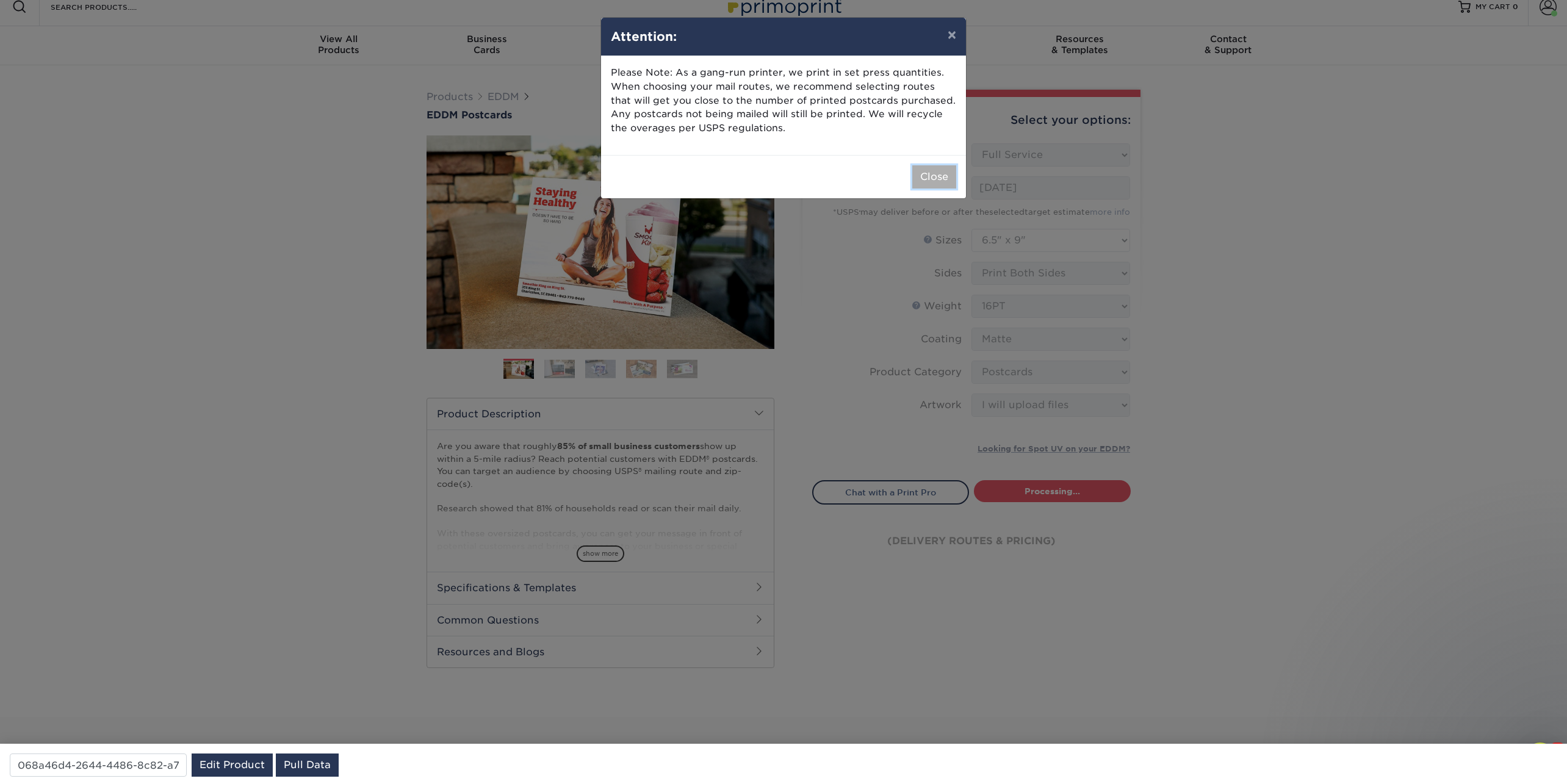
click at [944, 180] on button "Close" at bounding box center [934, 176] width 44 height 23
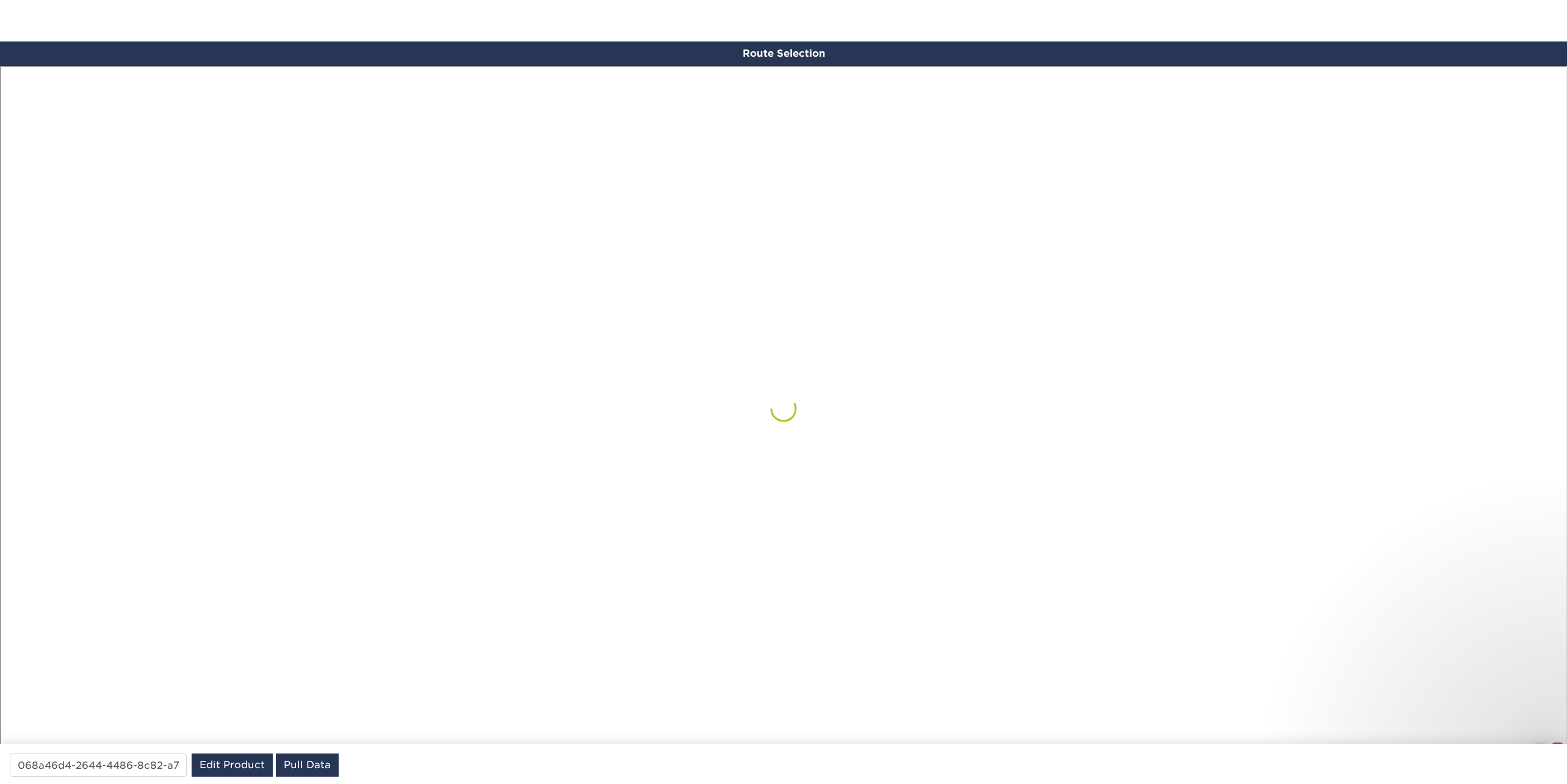
scroll to position [710, 0]
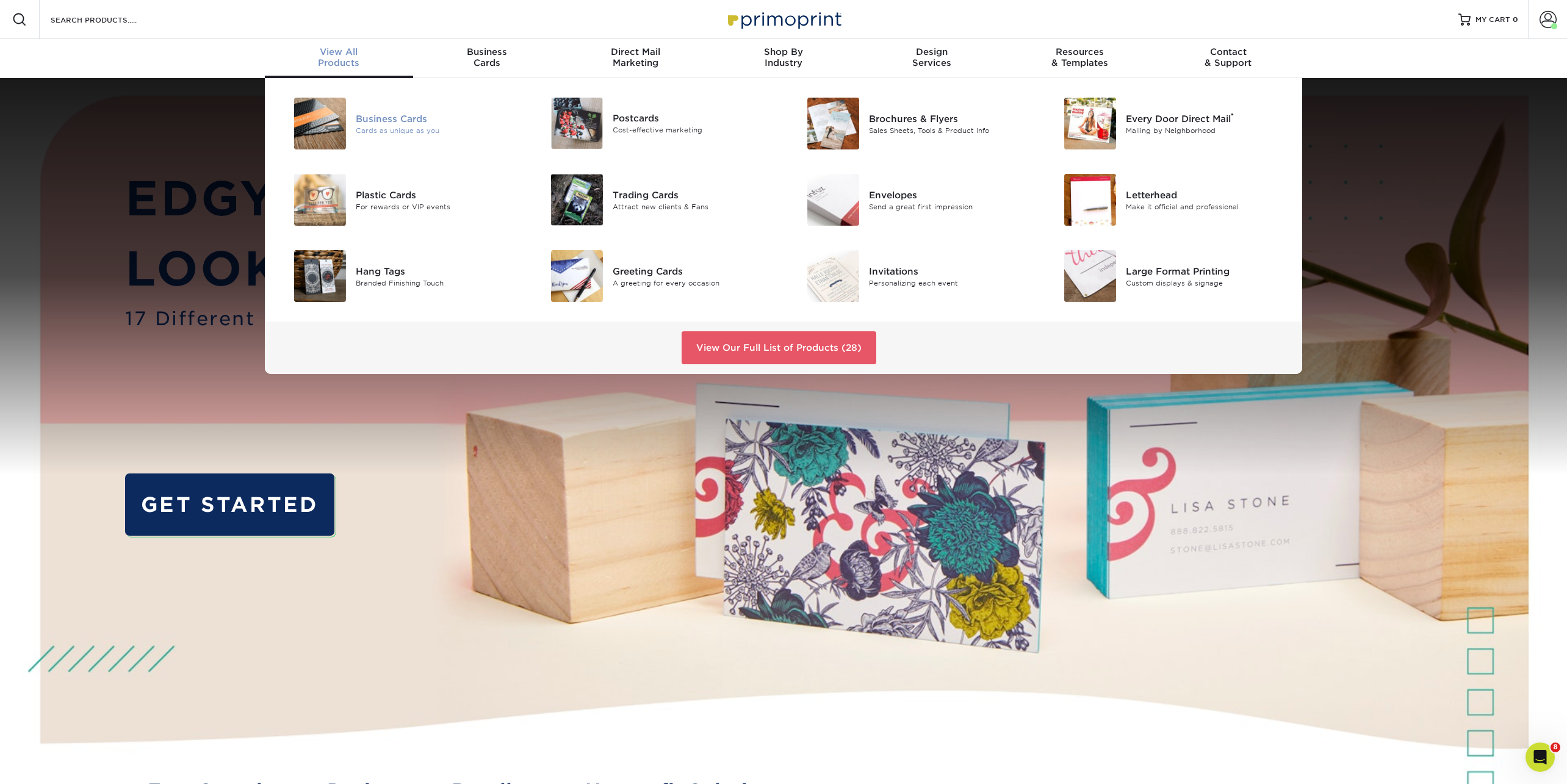
click at [371, 121] on div "Business Cards" at bounding box center [436, 119] width 162 height 13
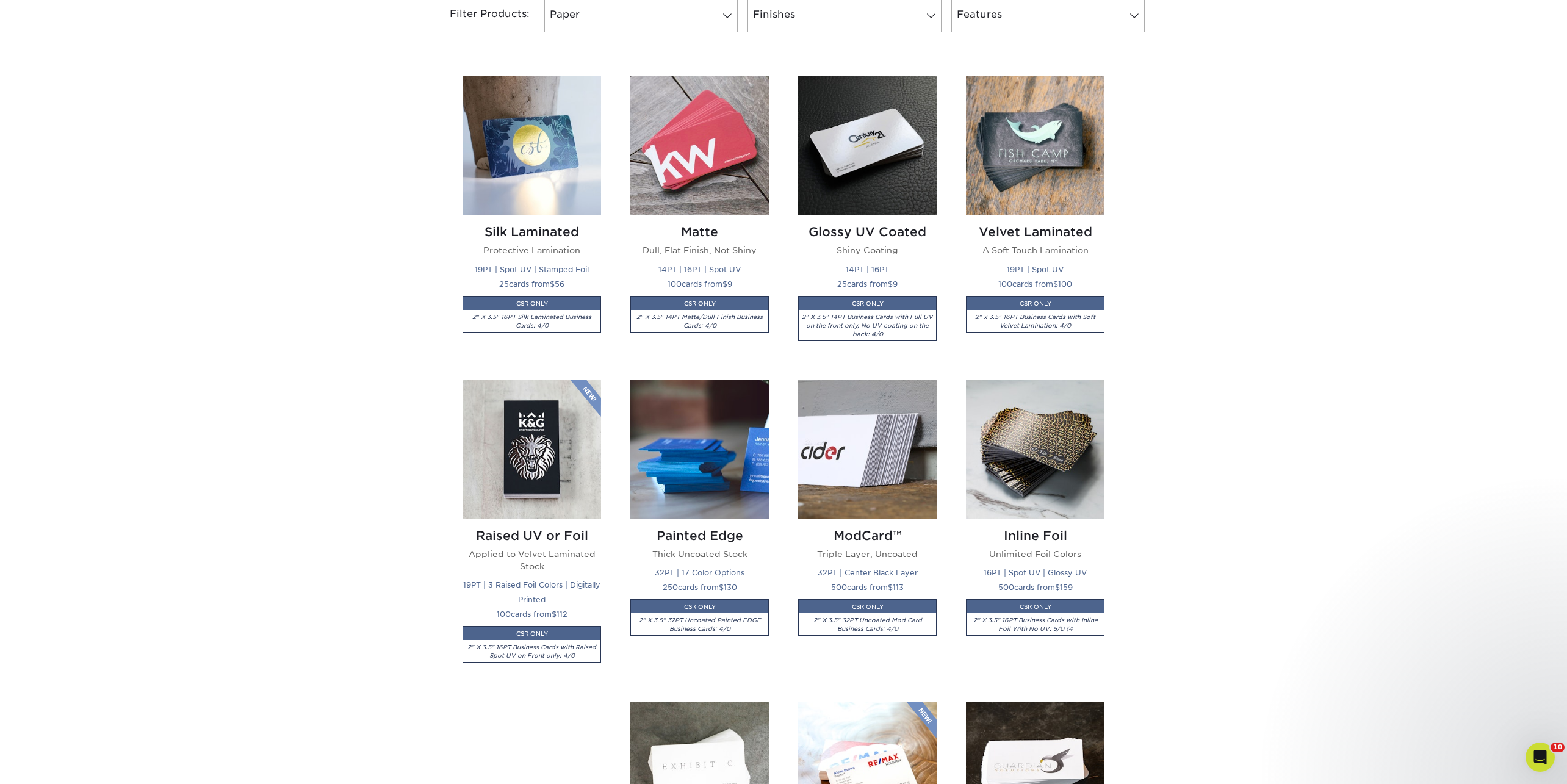
scroll to position [554, 0]
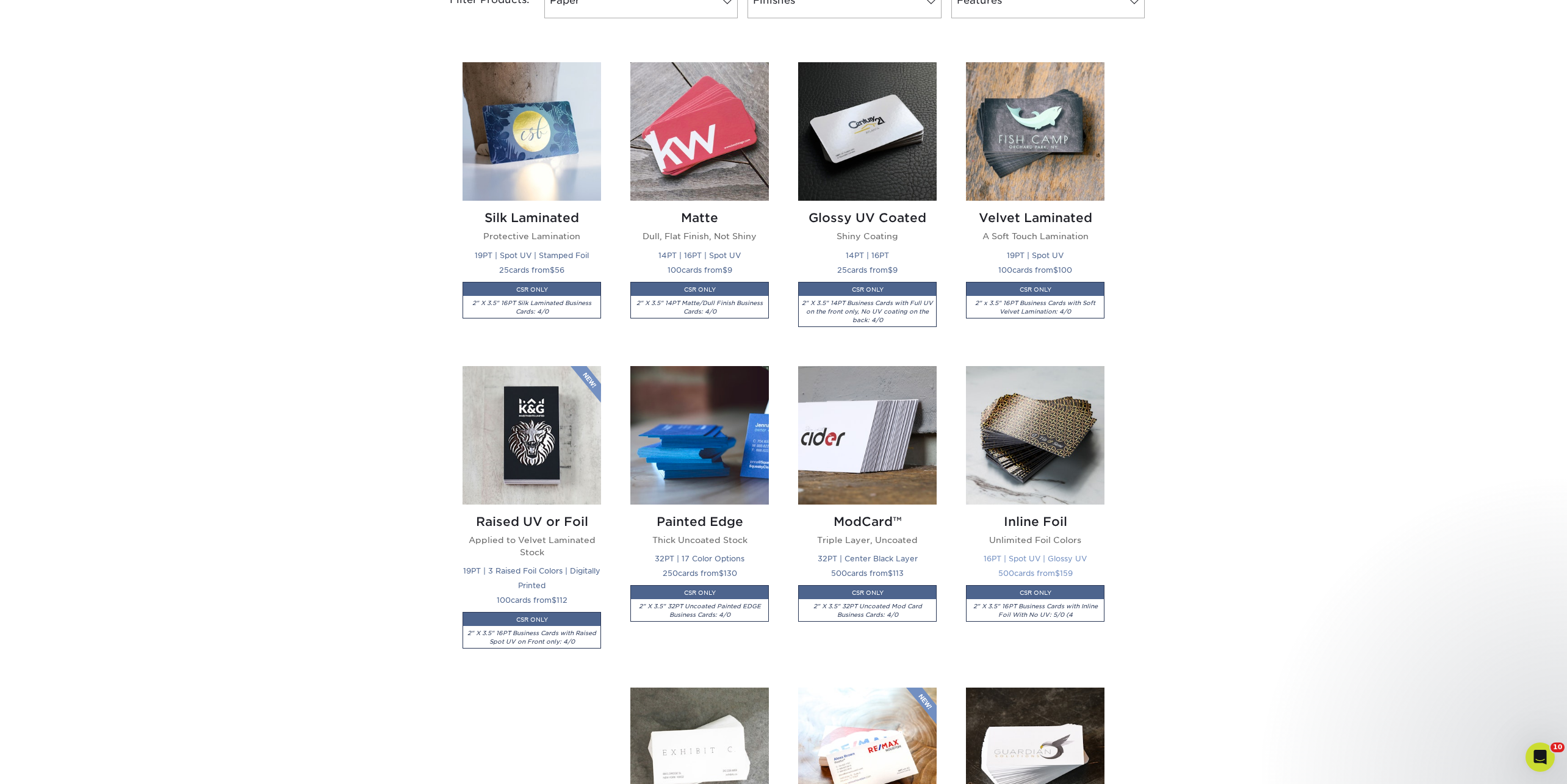
click at [1079, 455] on img at bounding box center [1035, 435] width 138 height 138
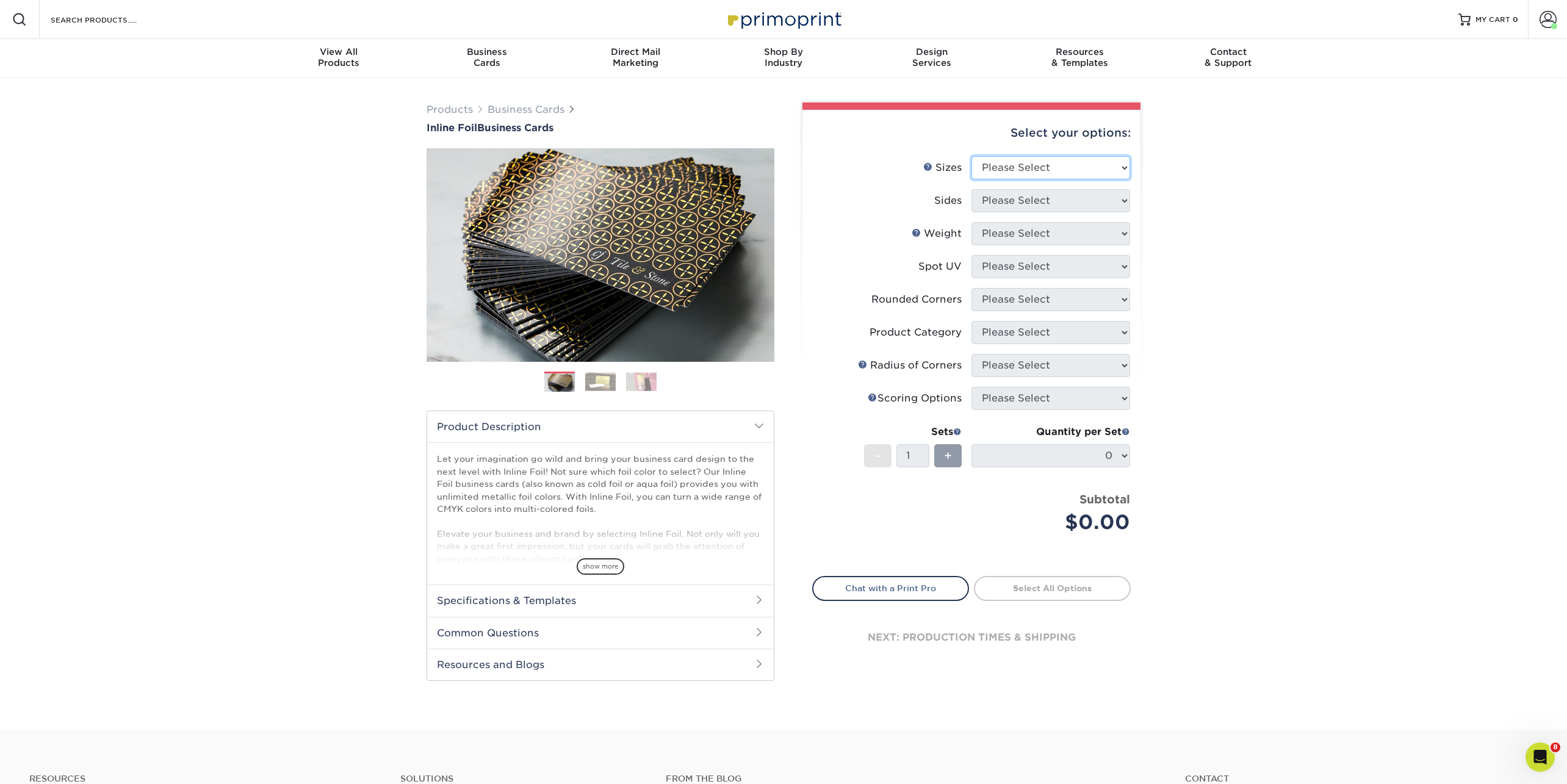
click at [998, 162] on select "Please Select 1.5" x 3.5" - Mini 1.75" x 3.5" - Mini 2" x 2" - Square 2" x 3" -…" at bounding box center [1051, 167] width 159 height 23
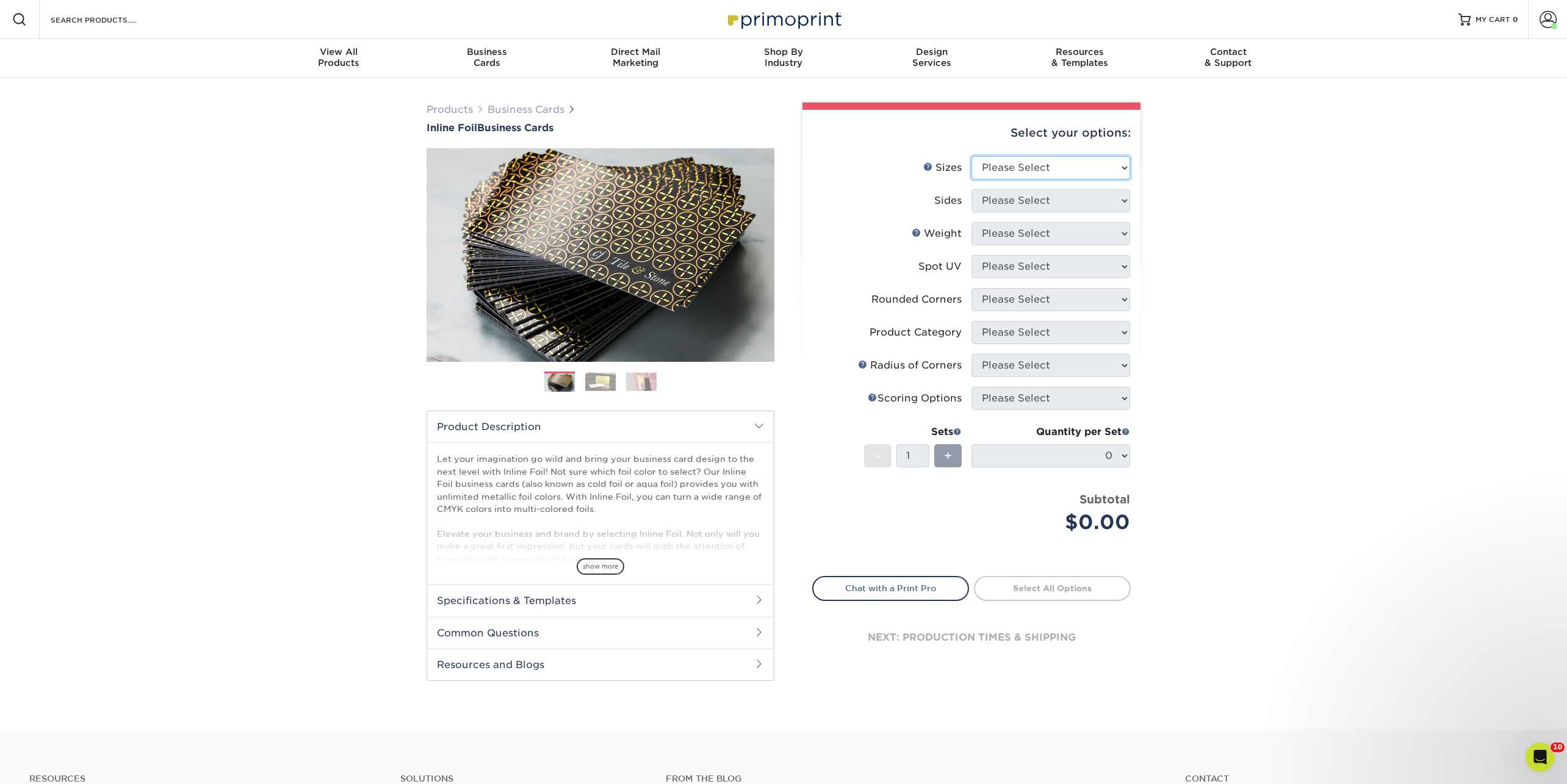
select select "2.00x7.00"
click at [971, 156] on select "Please Select 1.5" x 3.5" - Mini 1.75" x 3.5" - Mini 2" x 2" - Square 2" x 3" -…" at bounding box center [1051, 167] width 159 height 23
click at [1017, 198] on select "Please Select Print Both Sides - Foil Back Only Print Both Sides - Foil Both Si…" at bounding box center [1051, 201] width 159 height 23
select select "34527644-b4fd-4ffb-9092-1318eefcd9d9"
click at [971, 189] on select "Please Select Print Both Sides - Foil Back Only Print Both Sides - Foil Both Si…" at bounding box center [1051, 201] width 159 height 23
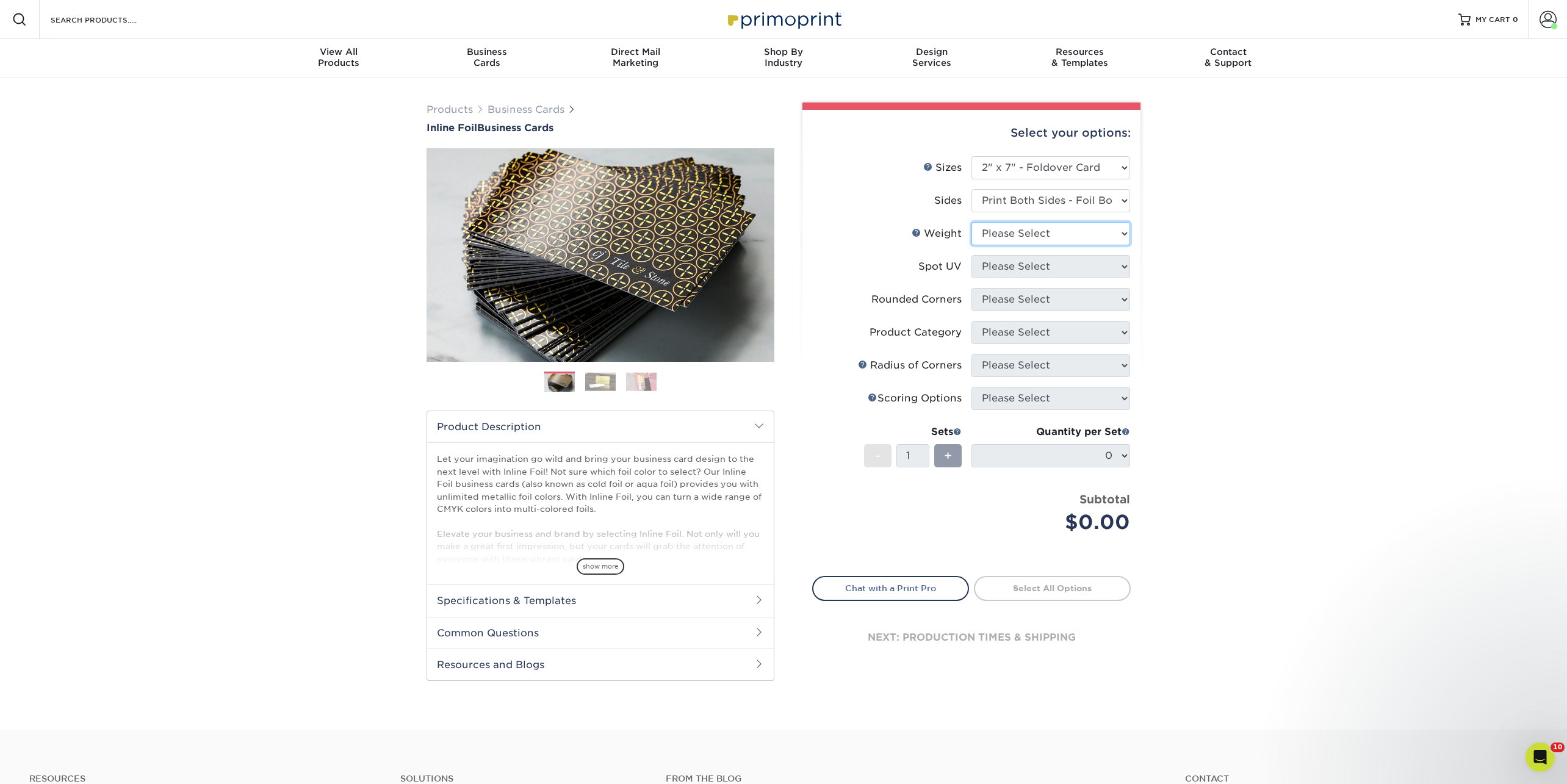
click at [1006, 231] on select "Please Select 16PT" at bounding box center [1051, 233] width 159 height 23
select select "16PT"
click at [971, 222] on select "Please Select 16PT" at bounding box center [1051, 233] width 159 height 23
click at [1004, 262] on select "Please Select No Spot UV Front and Back (Both Sides) Front Only Back Only" at bounding box center [1051, 266] width 159 height 23
select select "3"
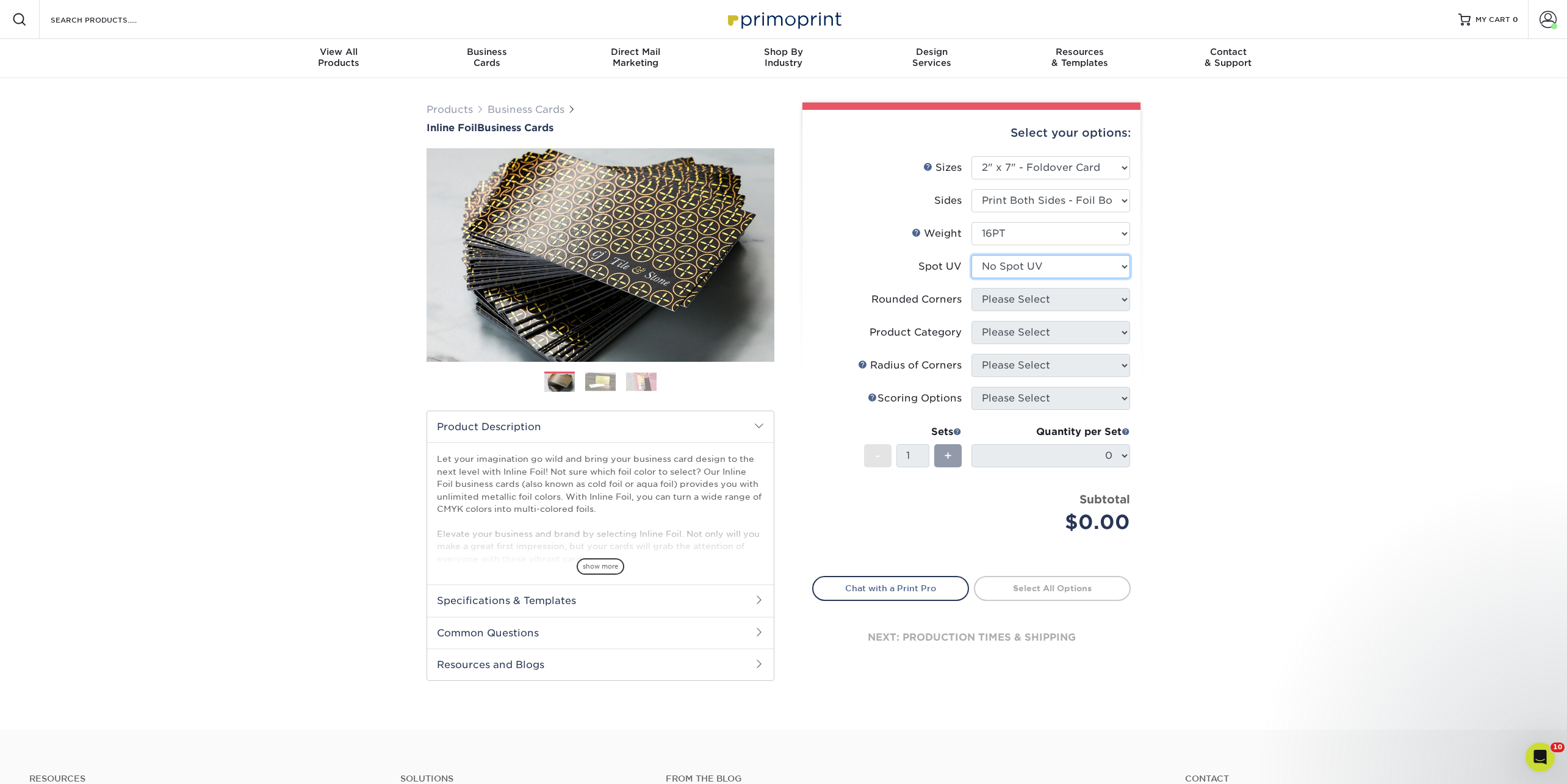
click at [971, 255] on select "Please Select No Spot UV Front and Back (Both Sides) Front Only Back Only" at bounding box center [1051, 266] width 159 height 23
click at [0, 0] on select at bounding box center [0, 0] width 0 height 0
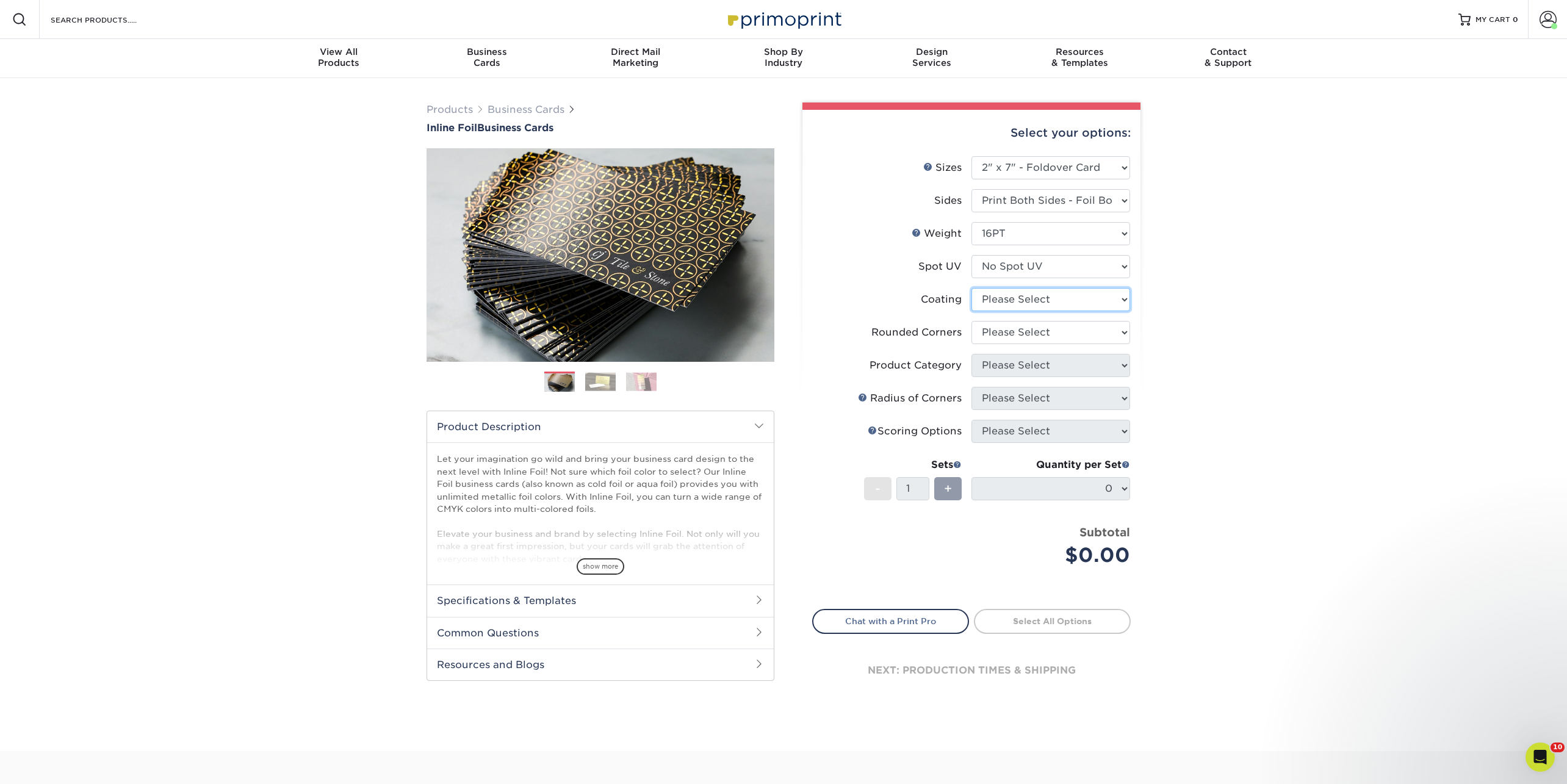
select select "3e7618de-abca-4bda-9f97-8b9129e913d8"
click at [971, 287] on select at bounding box center [1051, 299] width 159 height 23
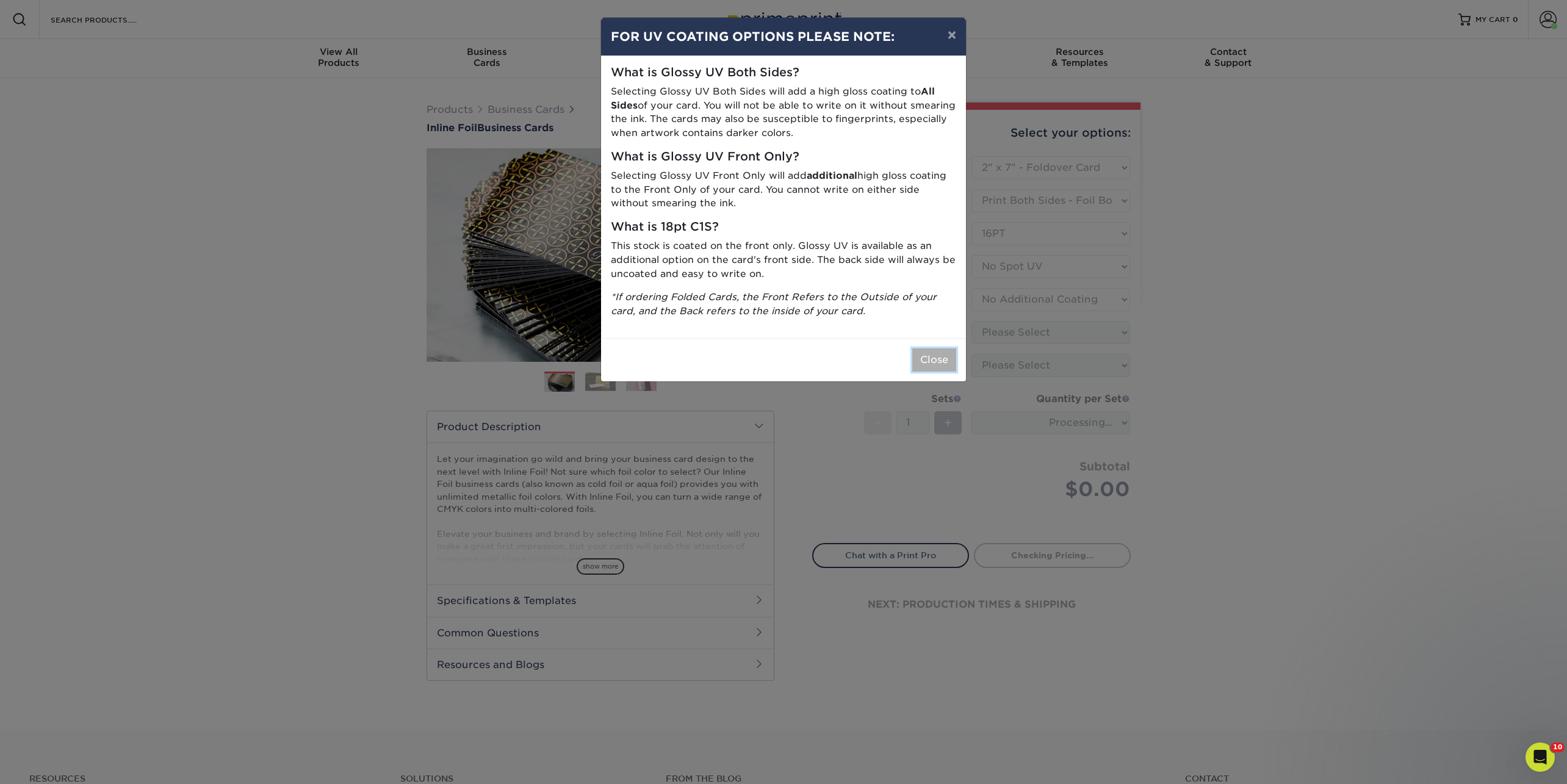
click at [948, 353] on button "Close" at bounding box center [934, 359] width 44 height 23
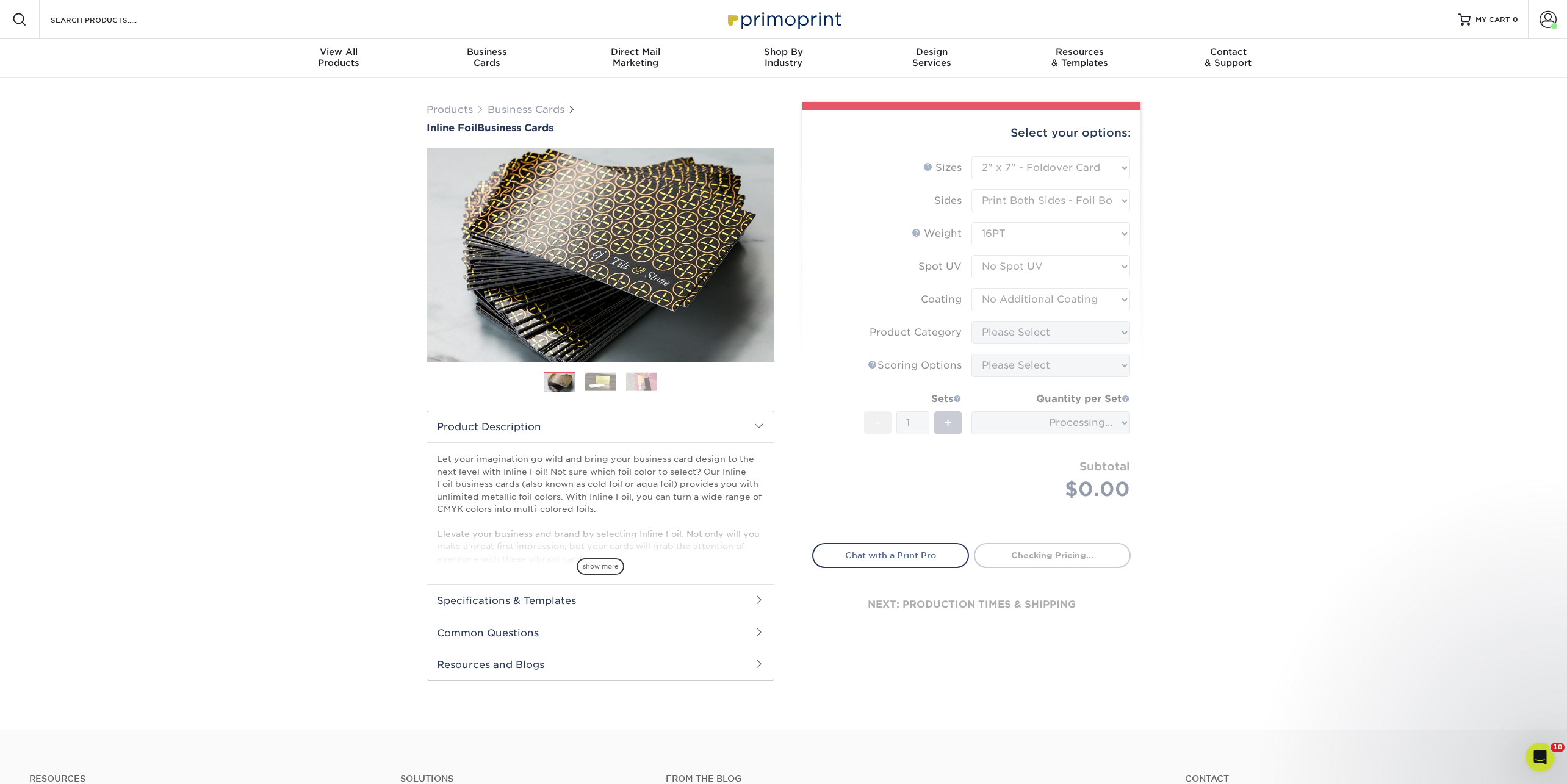
type input "537ae72c-df83-4518-ab41-84053e5e6c7f"
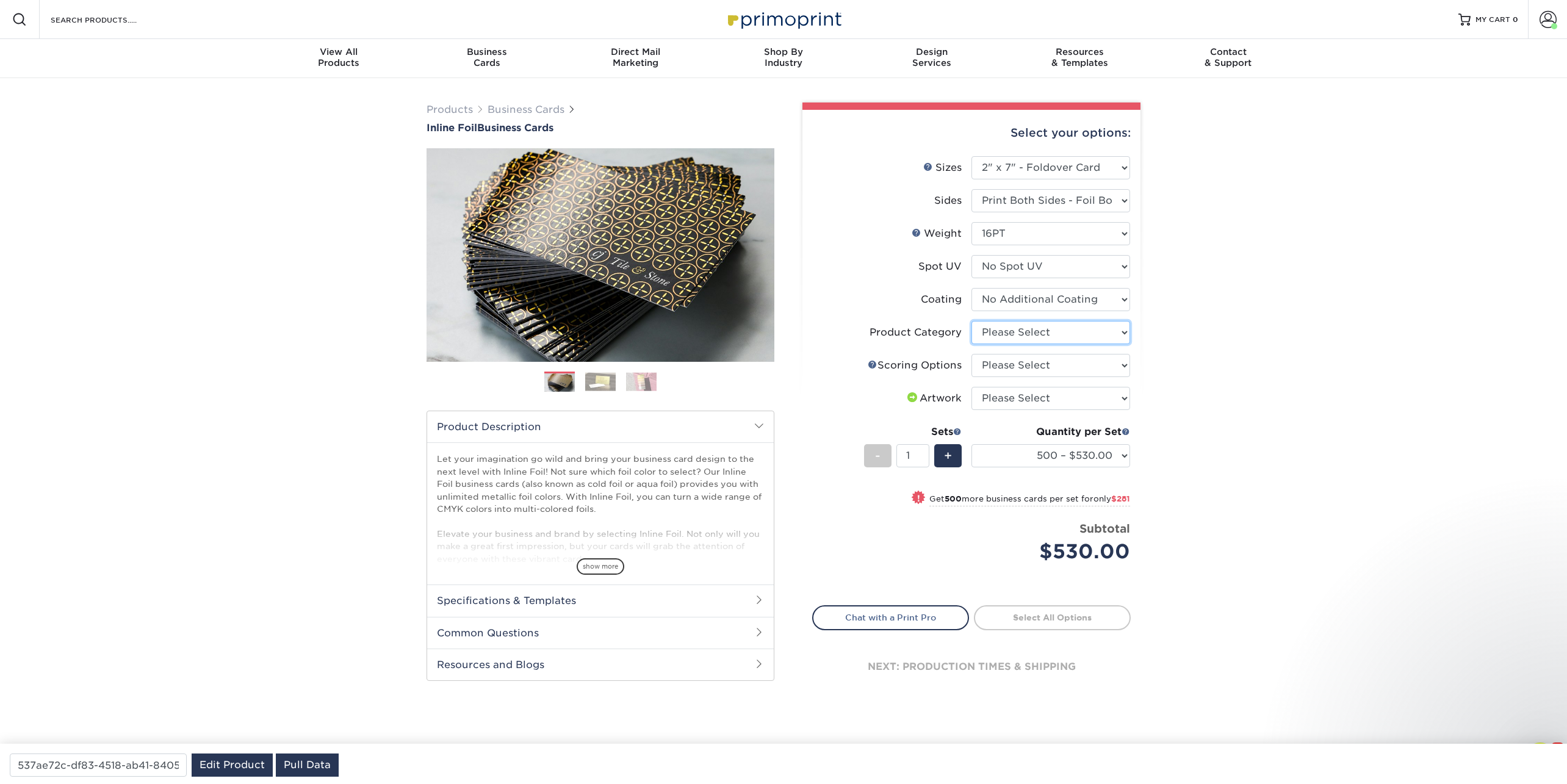
click at [1005, 331] on select "Please Select Business Cards" at bounding box center [1051, 332] width 159 height 23
select select "3b5148f1-0588-4f88-a218-97bcfdce65c1"
click at [971, 321] on select "Please Select Business Cards" at bounding box center [1051, 332] width 159 height 23
click at [1008, 373] on select "Please Select Score in Half" at bounding box center [1051, 365] width 159 height 23
select select "b23166fa-223a-4016-b2d3-d3438452c7d9"
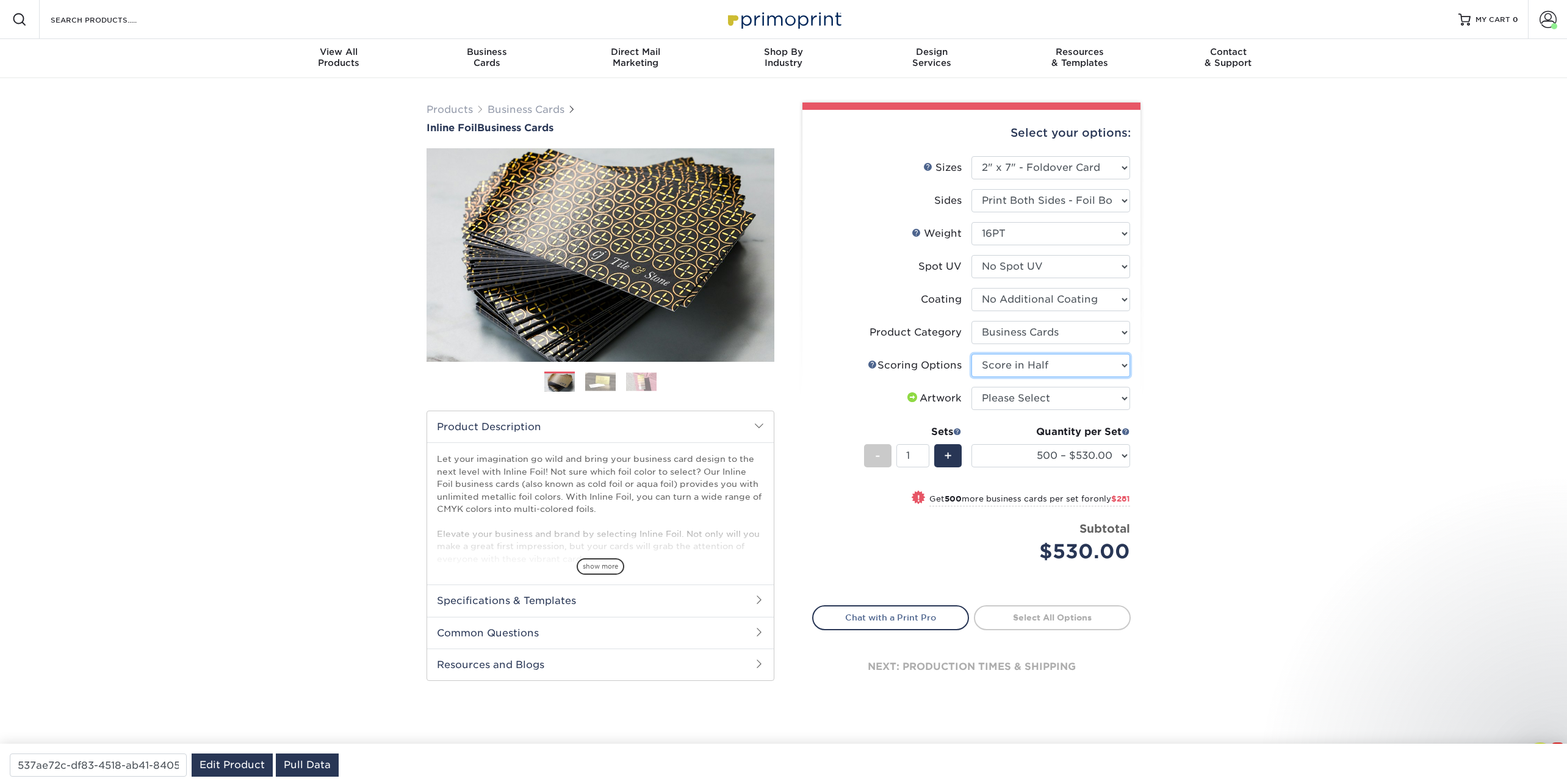
click at [971, 354] on select "Please Select Score in Half" at bounding box center [1051, 365] width 159 height 23
